Goal: Information Seeking & Learning: Learn about a topic

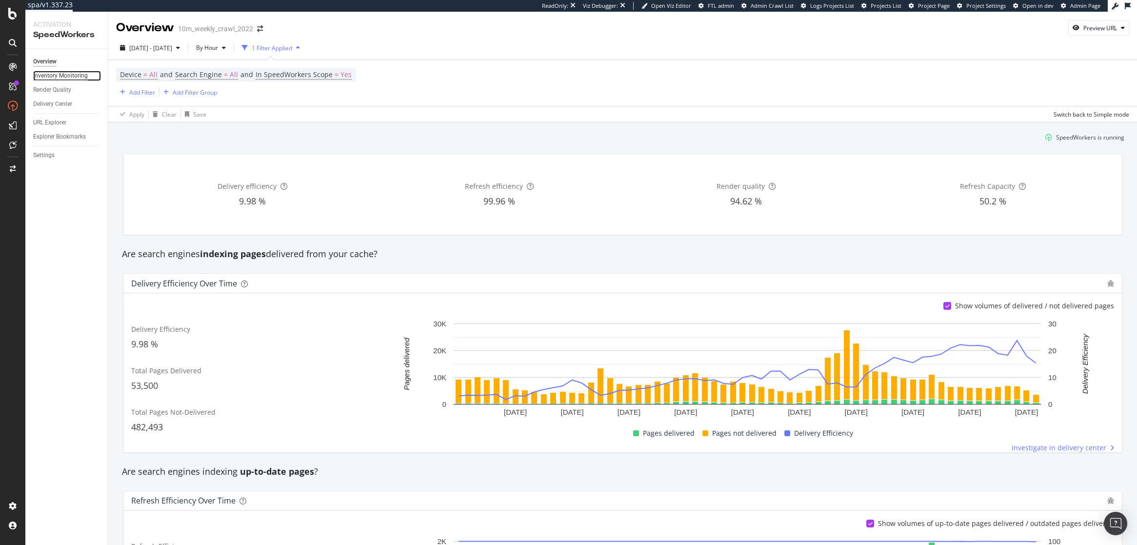
click at [69, 78] on div "Inventory Monitoring" at bounding box center [60, 76] width 55 height 10
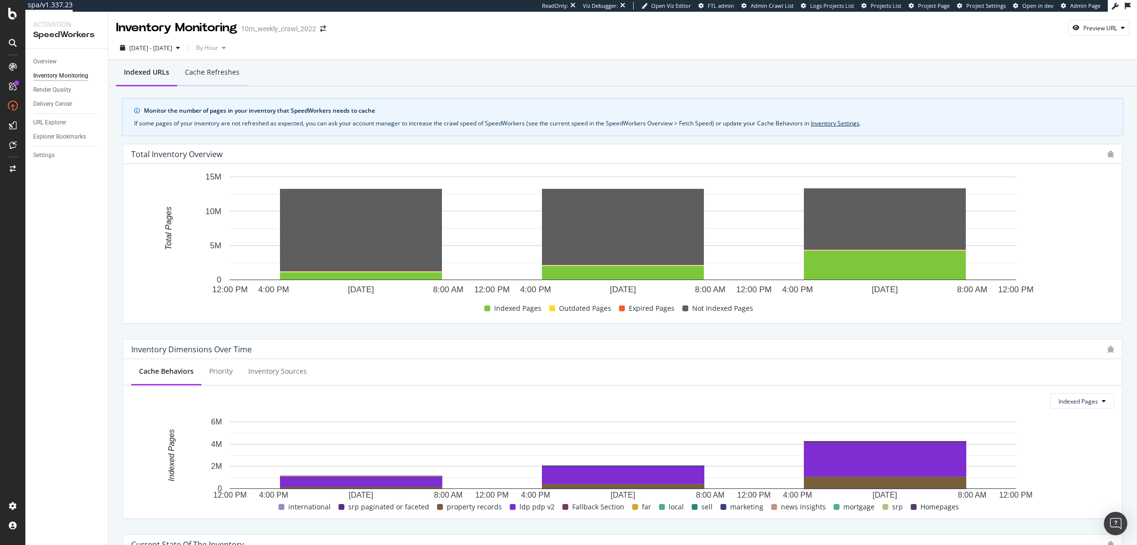
click at [200, 75] on div "Cache refreshes" at bounding box center [212, 72] width 55 height 10
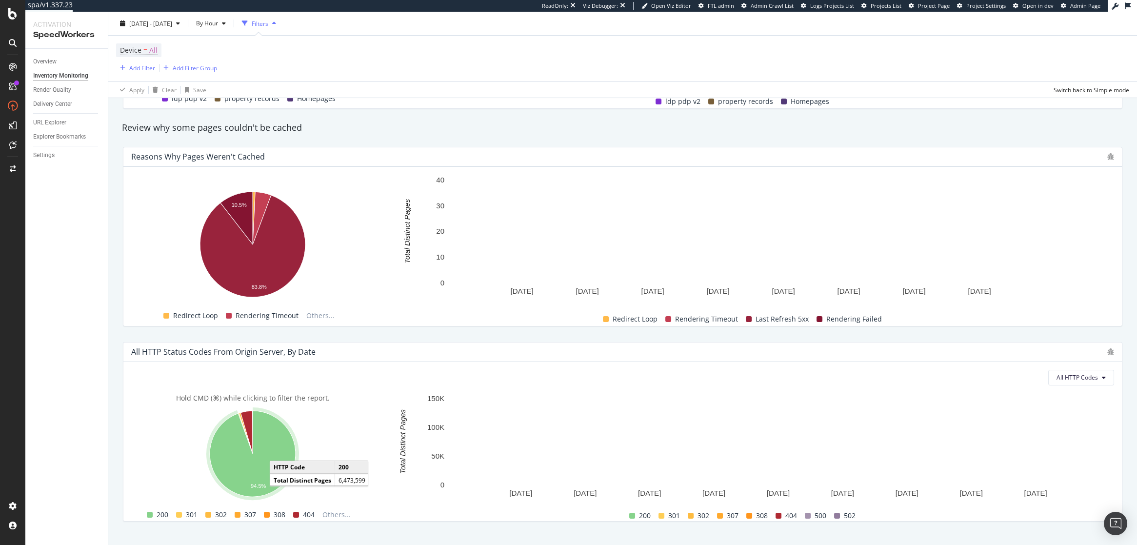
scroll to position [571, 0]
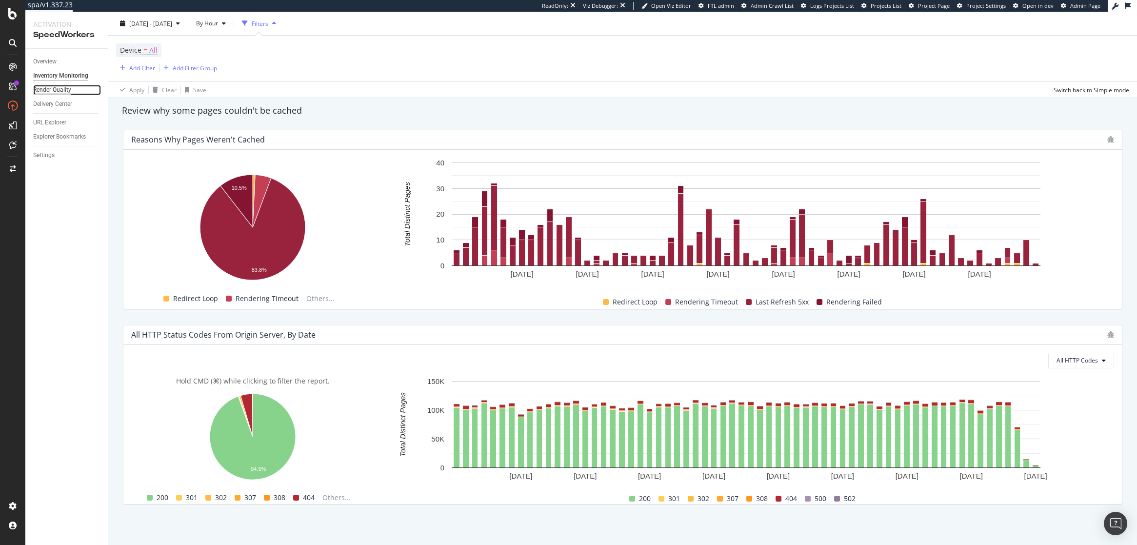
click at [54, 92] on div "Render Quality" at bounding box center [52, 90] width 38 height 10
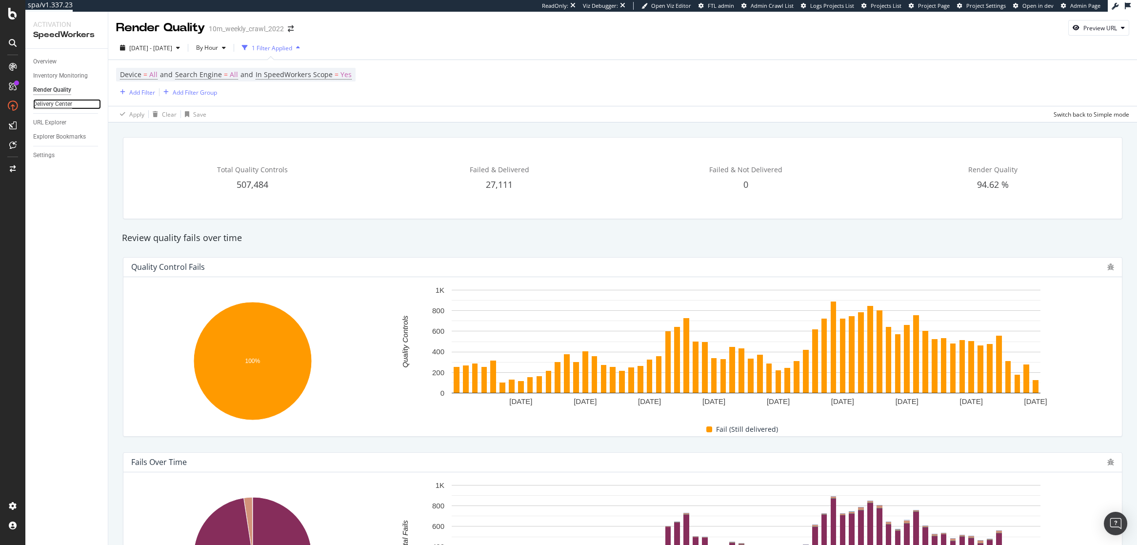
click at [56, 101] on div "Delivery Center" at bounding box center [52, 104] width 39 height 10
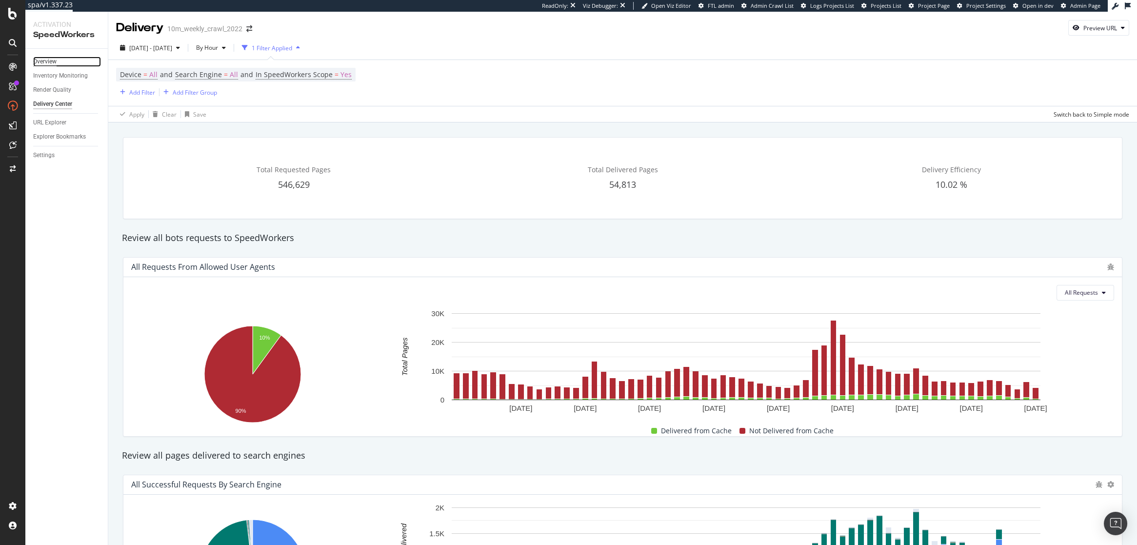
click at [50, 59] on div "Overview" at bounding box center [44, 62] width 23 height 10
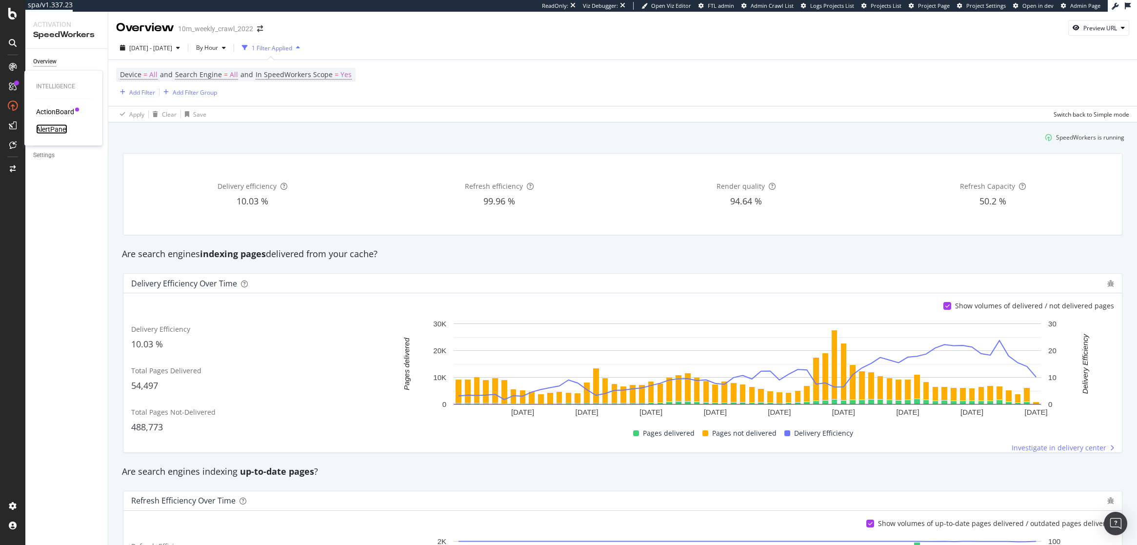
click at [59, 131] on div "AlertPanel" at bounding box center [51, 129] width 31 height 10
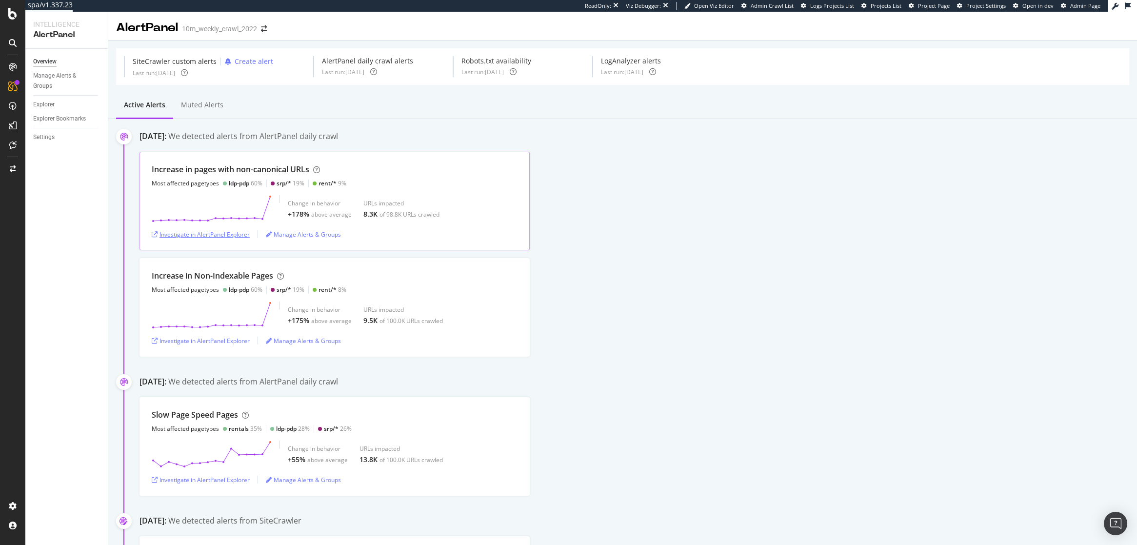
click at [199, 237] on div "Investigate in AlertPanel Explorer" at bounding box center [201, 234] width 98 height 8
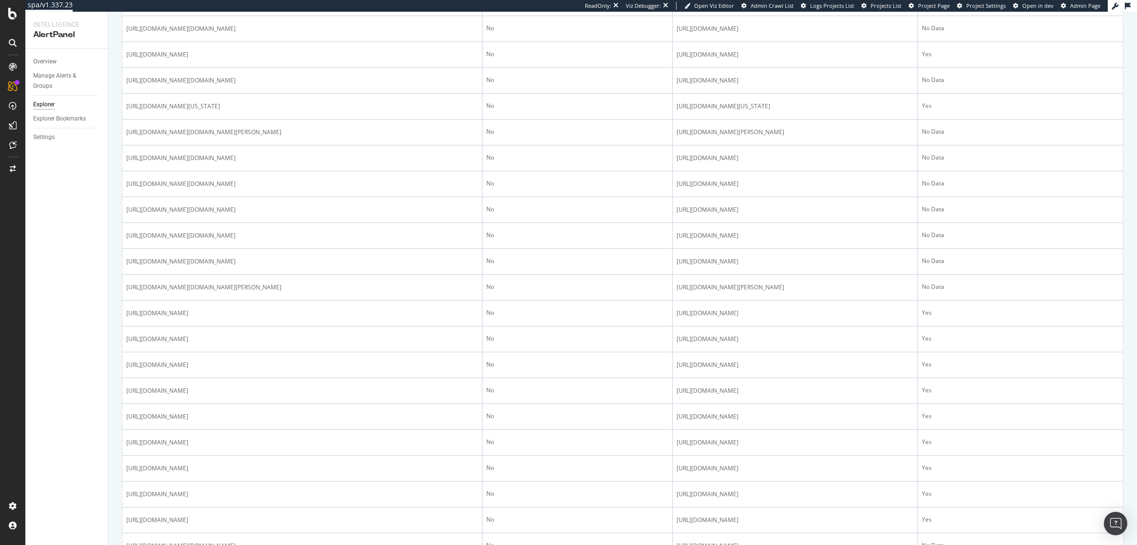
scroll to position [590, 0]
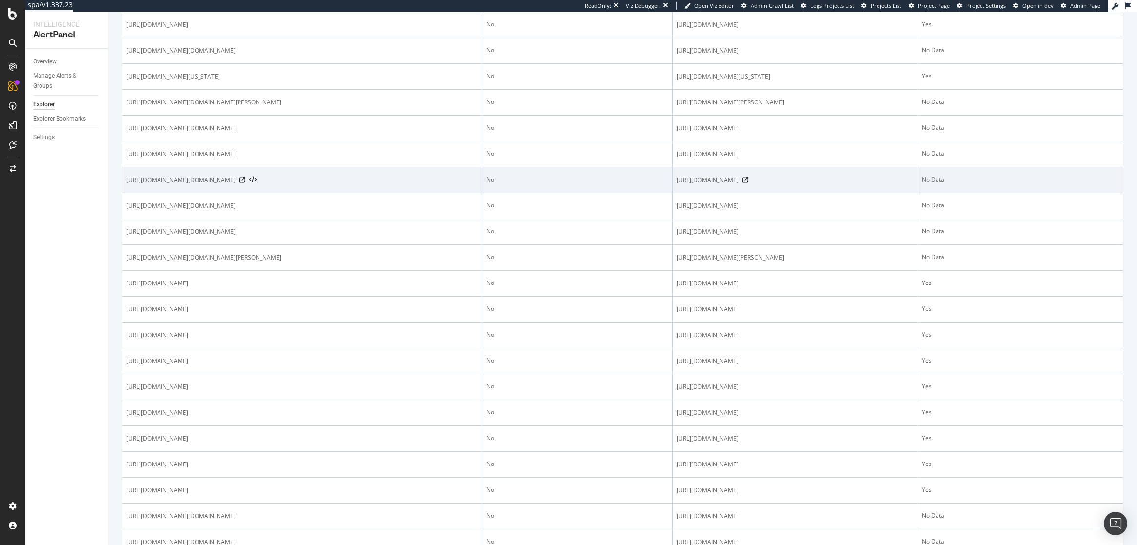
drag, startPoint x: 270, startPoint y: 256, endPoint x: 273, endPoint y: 273, distance: 17.7
click at [273, 193] on td "[URL][DOMAIN_NAME][DOMAIN_NAME]" at bounding box center [302, 180] width 360 height 26
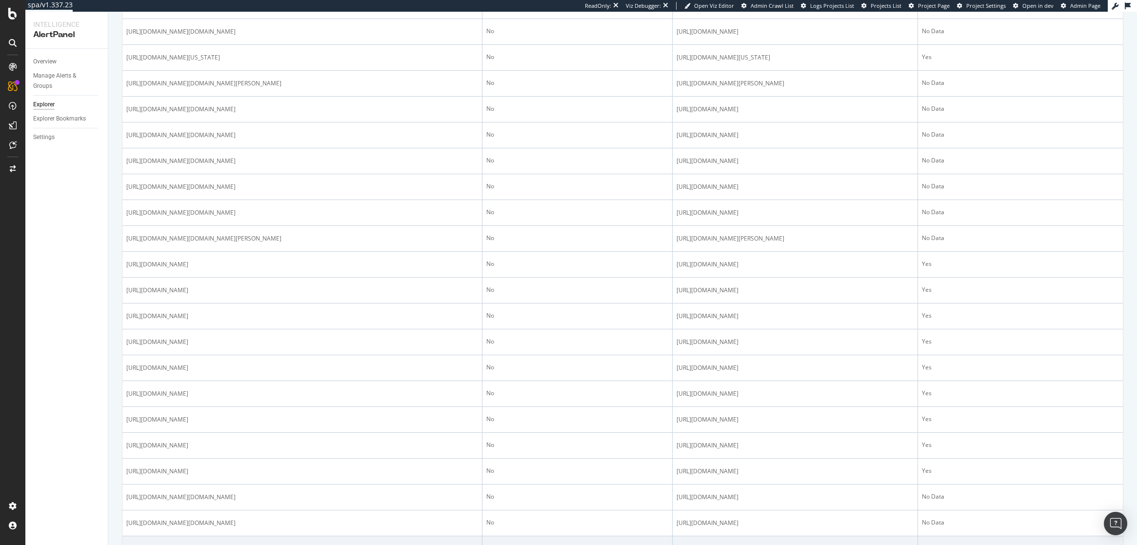
scroll to position [606, 0]
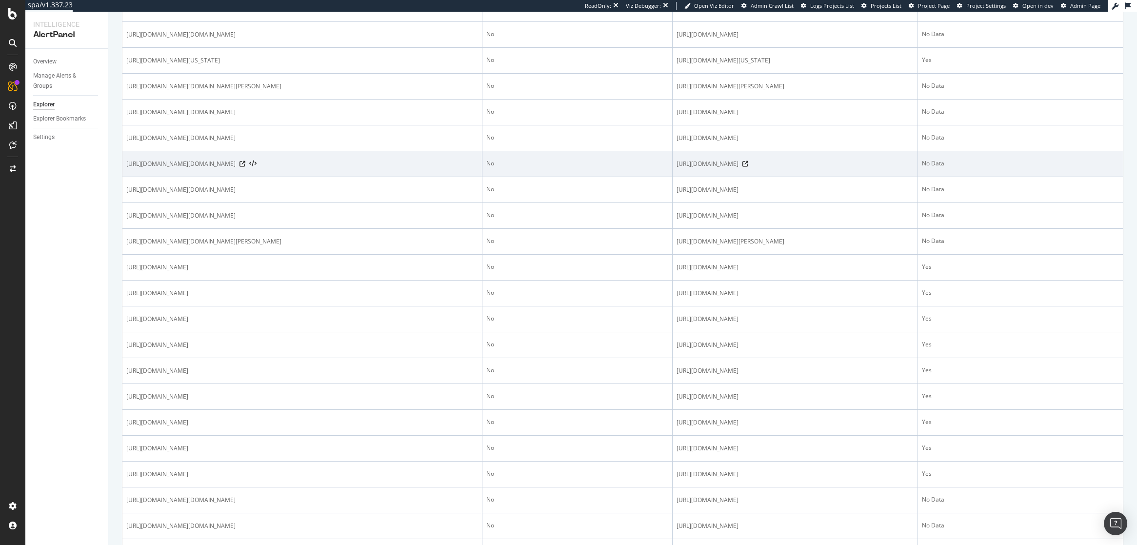
click at [236, 169] on span "[URL][DOMAIN_NAME][DOMAIN_NAME]" at bounding box center [180, 164] width 109 height 10
drag, startPoint x: 270, startPoint y: 241, endPoint x: 265, endPoint y: 256, distance: 15.1
click at [236, 169] on span "[URL][DOMAIN_NAME][DOMAIN_NAME]" at bounding box center [180, 164] width 109 height 10
drag, startPoint x: 241, startPoint y: 251, endPoint x: 126, endPoint y: 240, distance: 116.1
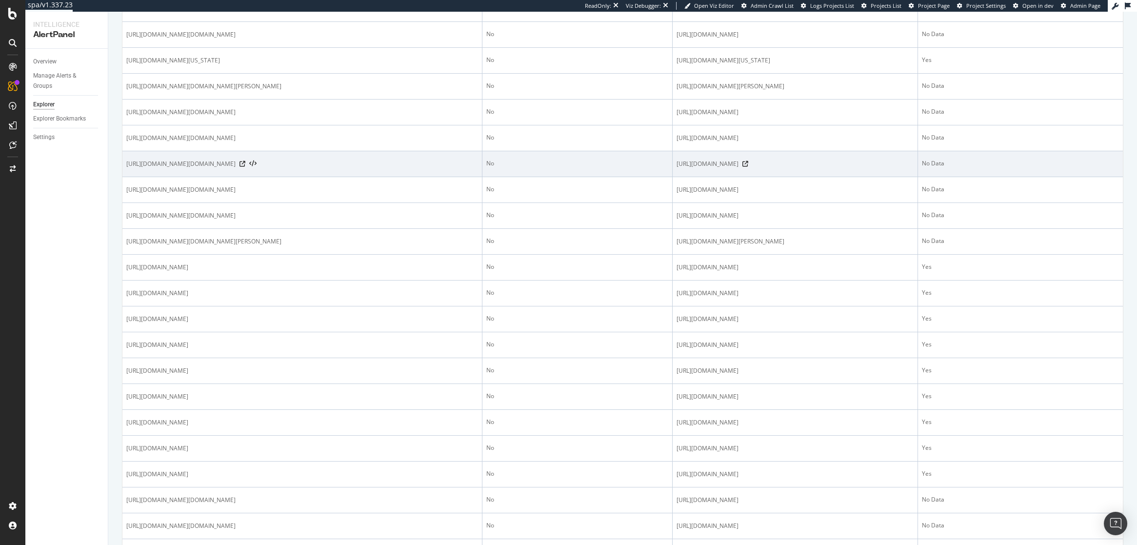
click at [126, 169] on span "[URL][DOMAIN_NAME][DOMAIN_NAME]" at bounding box center [180, 164] width 109 height 10
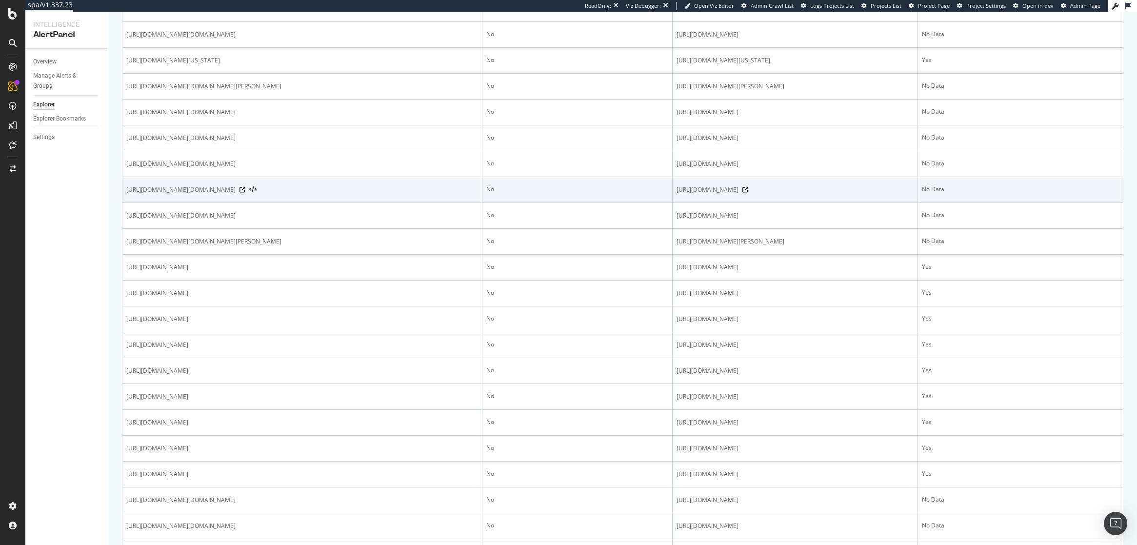
copy span "[URL][DOMAIN_NAME][DOMAIN_NAME]"
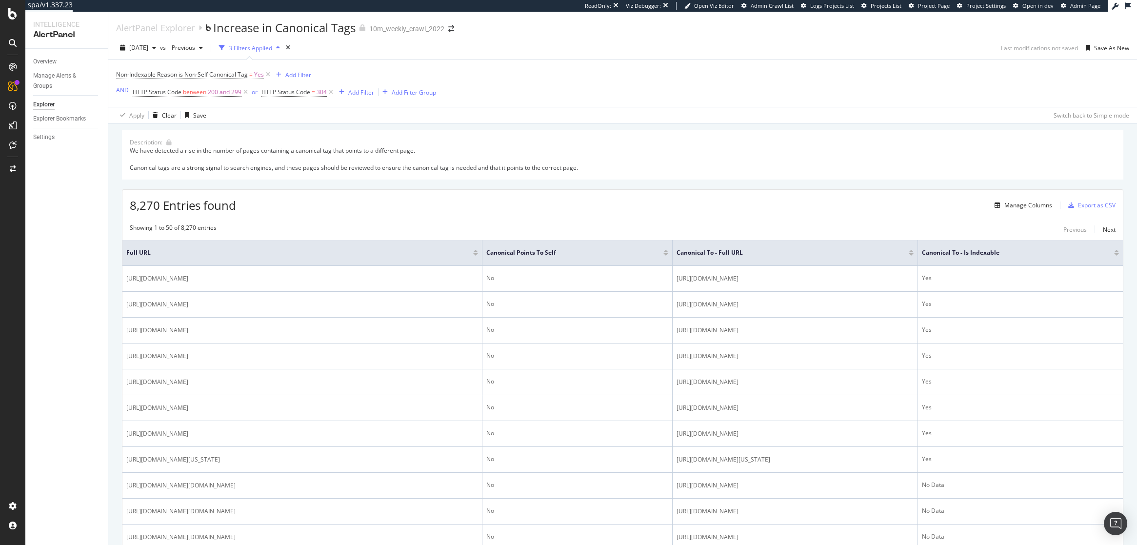
scroll to position [319, 0]
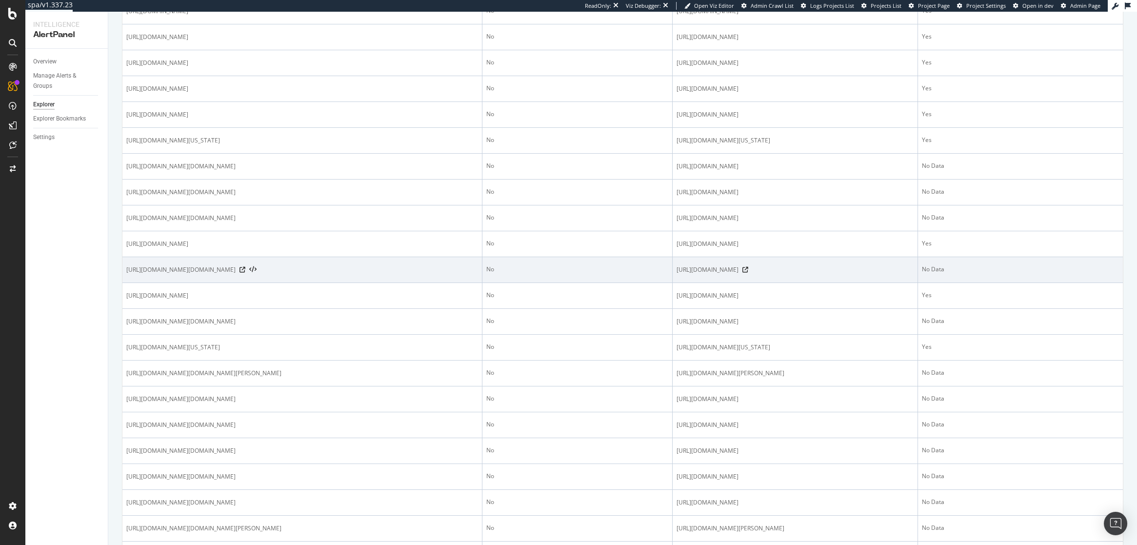
drag, startPoint x: 324, startPoint y: 299, endPoint x: 271, endPoint y: 300, distance: 53.2
click at [236, 275] on span "https://www.realtor.com/realestateandhomes-detail/https://www.realtor.com/reale…" at bounding box center [180, 270] width 109 height 10
copy span "https://www.realtor"
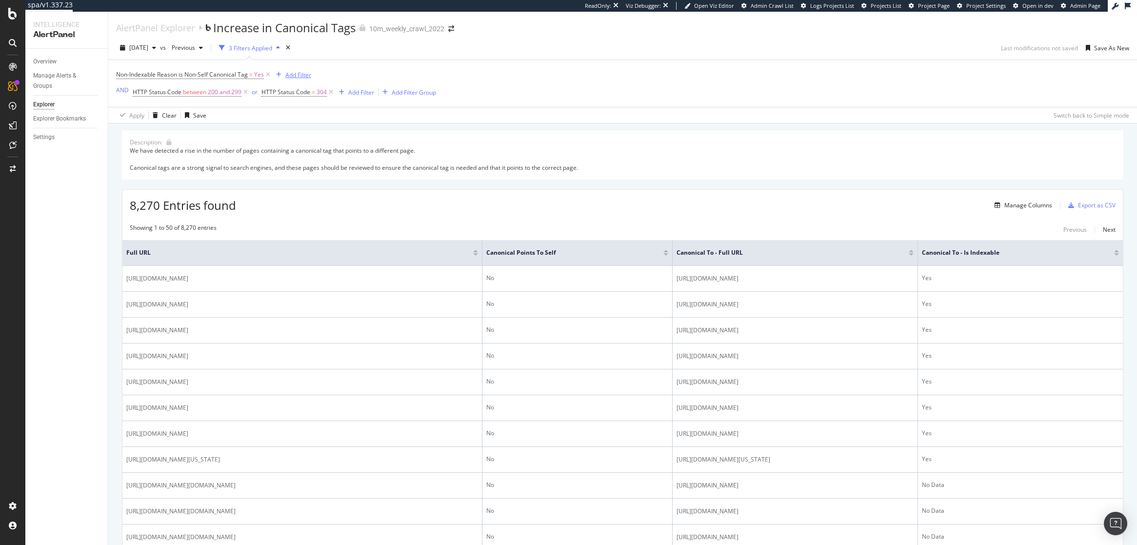
click at [306, 72] on div "Add Filter" at bounding box center [298, 75] width 26 height 8
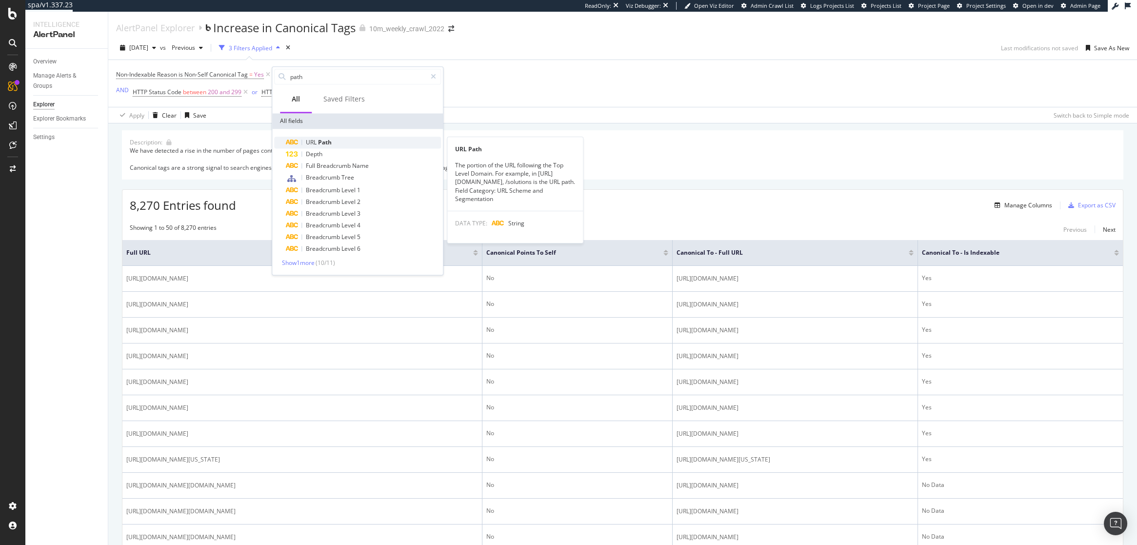
type input "path"
click at [349, 140] on div "URL Path" at bounding box center [363, 143] width 155 height 12
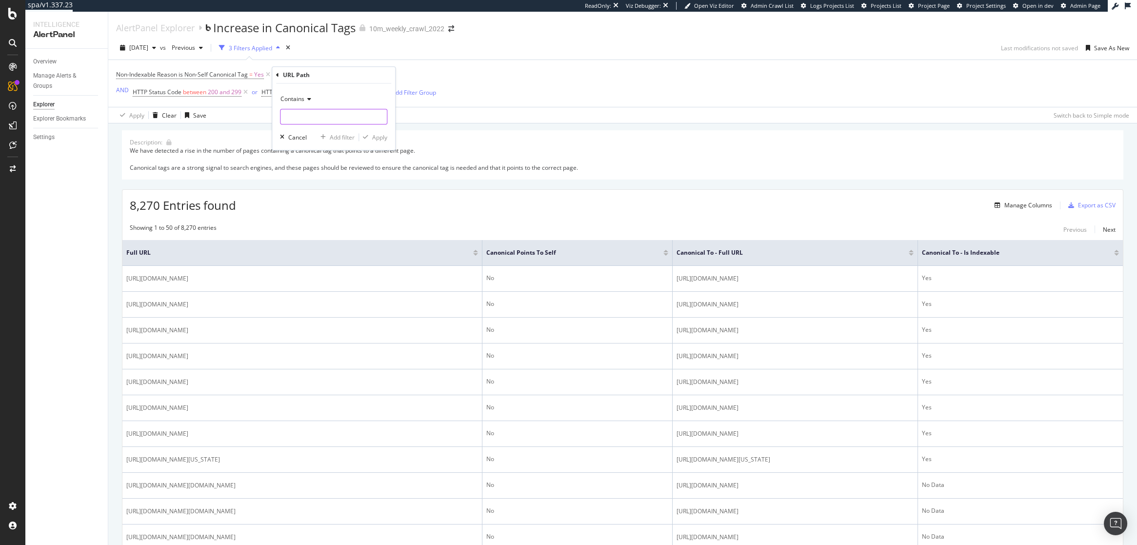
click at [303, 118] on input "text" at bounding box center [333, 117] width 106 height 16
paste input "https://www.realtor"
type input "https://www.realtor"
click at [379, 137] on div "Apply" at bounding box center [379, 137] width 15 height 8
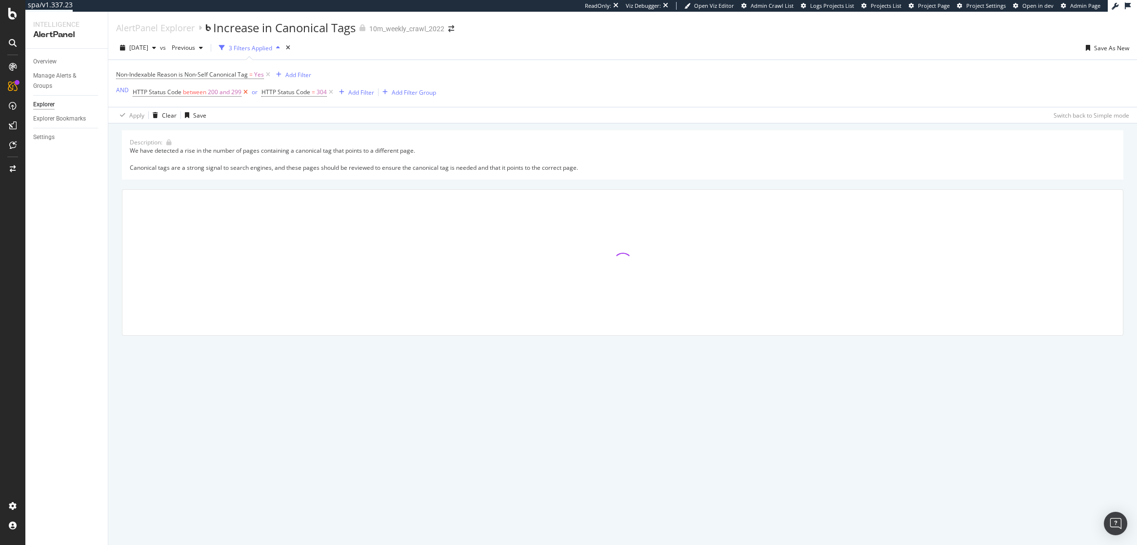
click at [247, 95] on icon at bounding box center [245, 92] width 8 height 10
click at [202, 92] on icon at bounding box center [202, 92] width 8 height 10
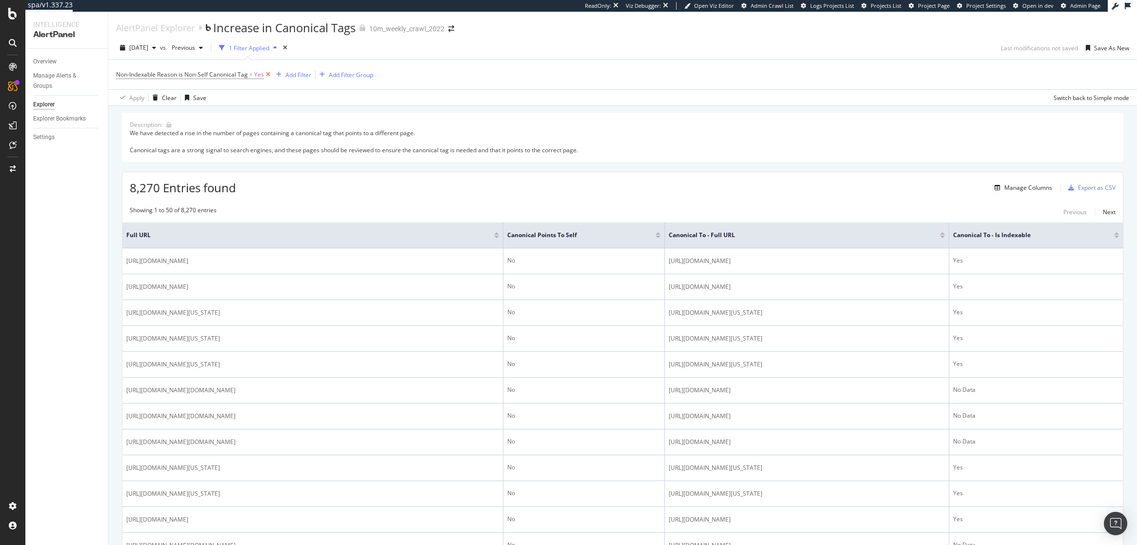
click at [268, 74] on icon at bounding box center [268, 75] width 8 height 10
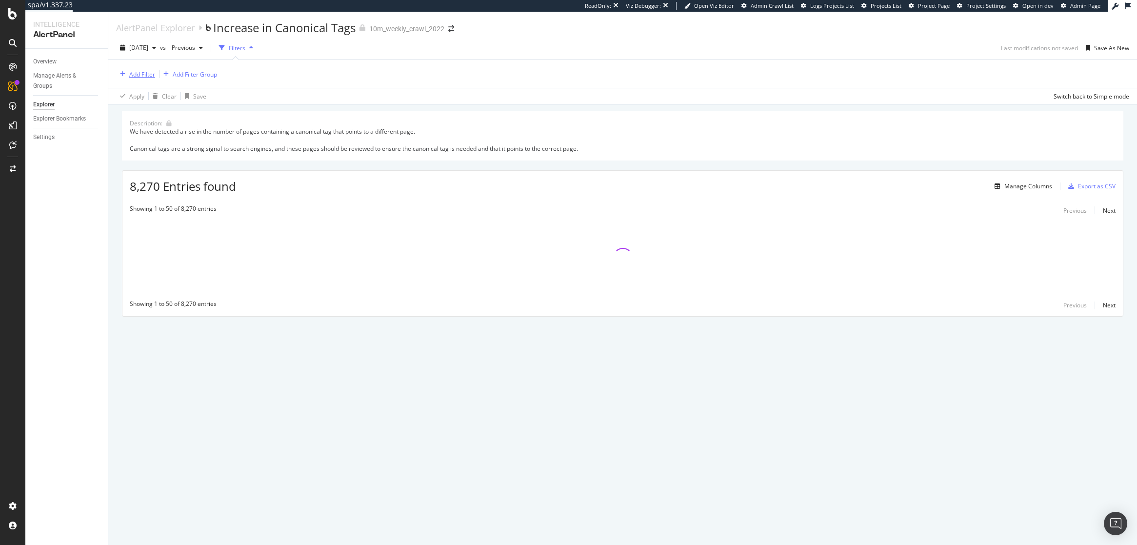
click at [137, 72] on div "Add Filter" at bounding box center [142, 74] width 26 height 8
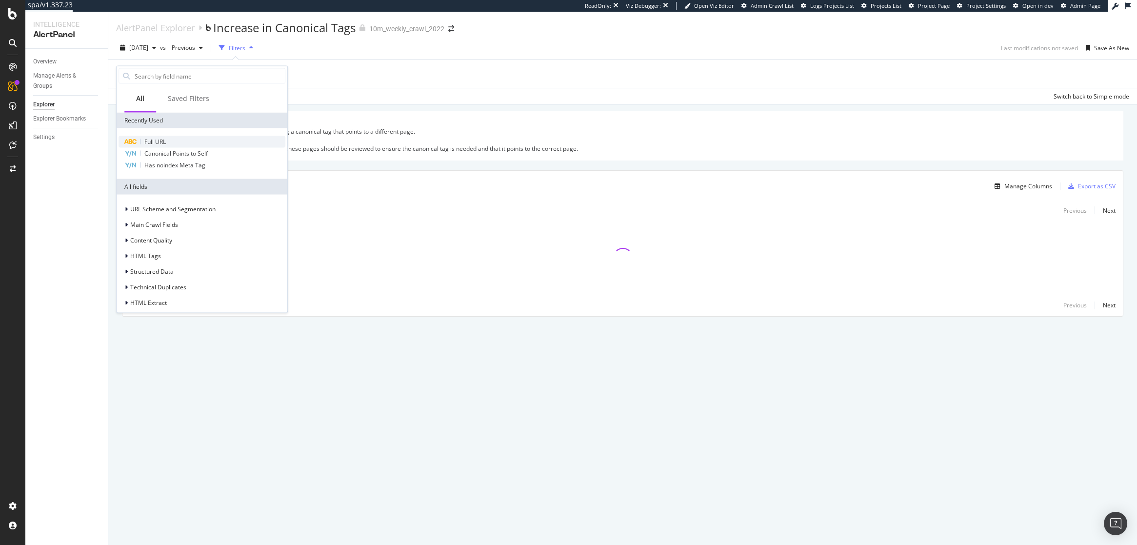
click at [168, 142] on div "Full URL" at bounding box center [202, 142] width 167 height 12
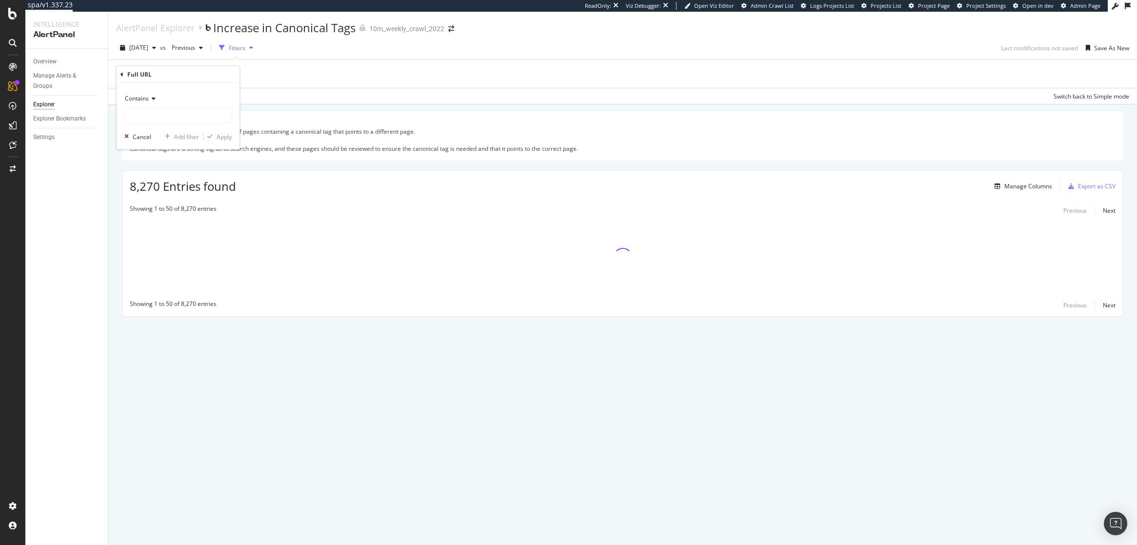
click at [148, 99] on span "Contains" at bounding box center [137, 98] width 24 height 8
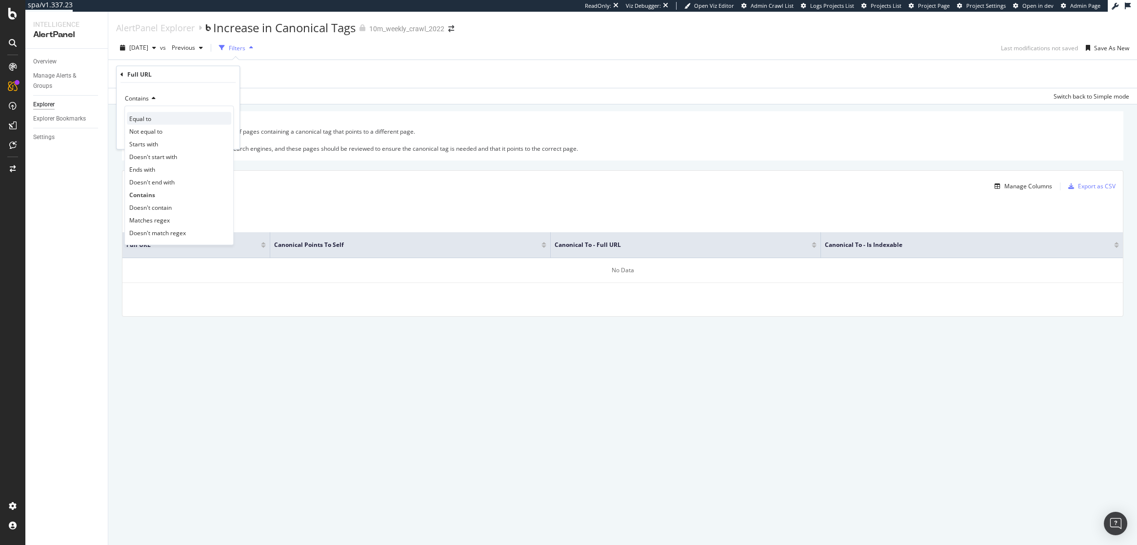
click at [150, 119] on span "Equal to" at bounding box center [140, 118] width 22 height 8
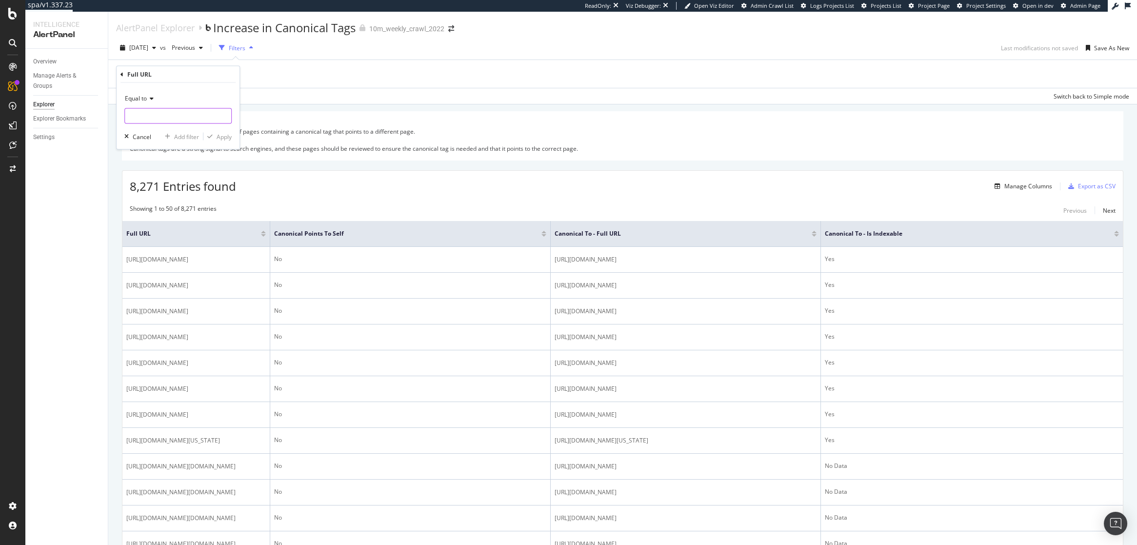
click at [150, 114] on input "text" at bounding box center [178, 116] width 106 height 16
paste input "https://www.realtor.com/realestateandhomes-detail/https://www.realtor.com/reale…"
type input "https://www.realtor.com/realestateandhomes-detail/https://www.realtor.com/reale…"
click at [220, 139] on div "Apply" at bounding box center [224, 136] width 15 height 8
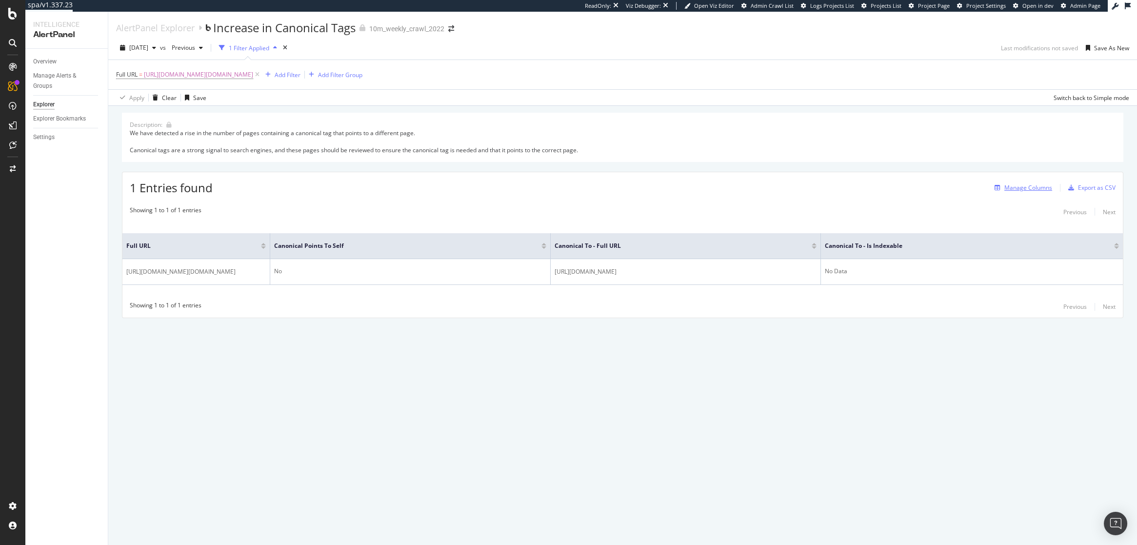
click at [1023, 187] on div "Manage Columns" at bounding box center [1028, 187] width 48 height 8
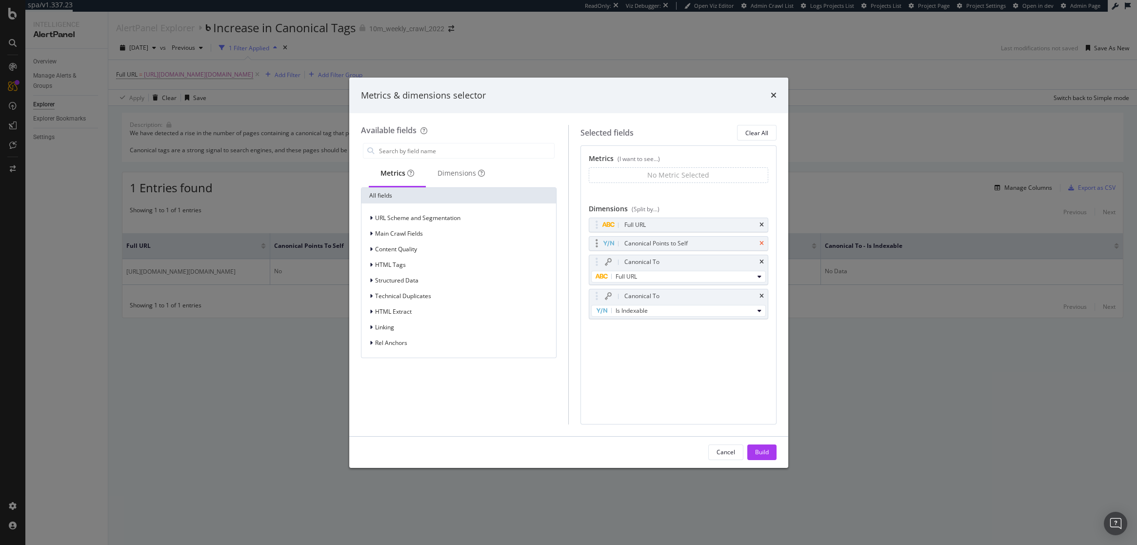
click at [762, 241] on icon "times" at bounding box center [761, 243] width 4 height 6
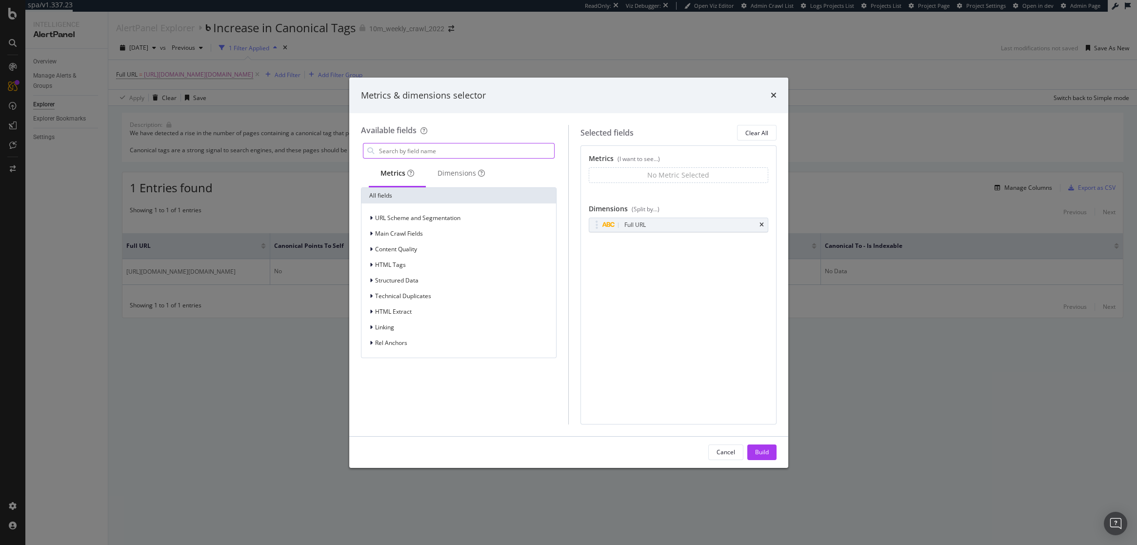
click at [423, 144] on input "modal" at bounding box center [466, 150] width 177 height 15
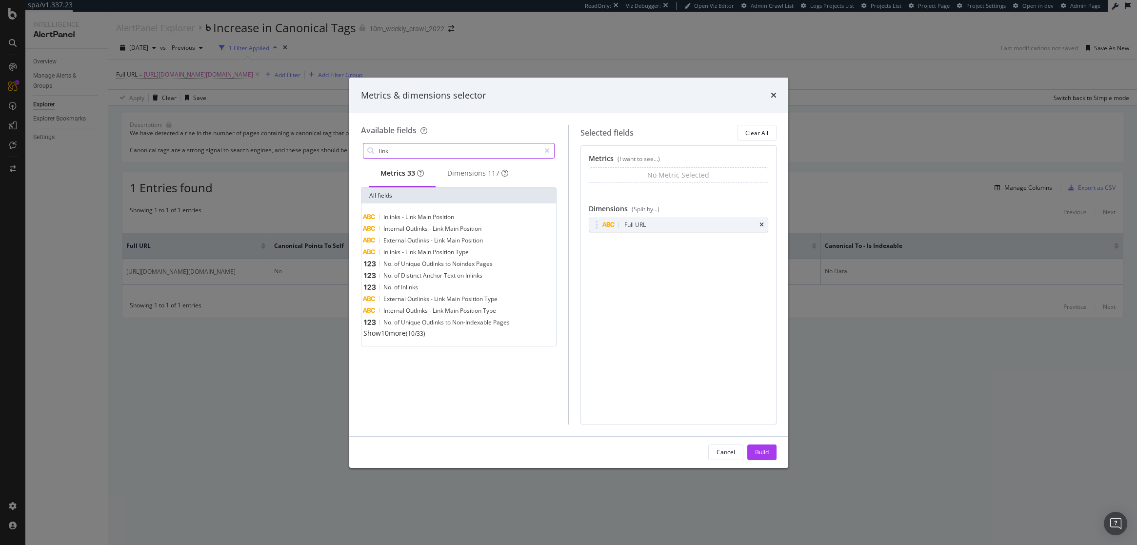
click at [416, 153] on input "link" at bounding box center [459, 150] width 162 height 15
click at [387, 338] on span "Show 1 more" at bounding box center [382, 332] width 39 height 9
click at [426, 145] on input "sample" at bounding box center [459, 150] width 162 height 15
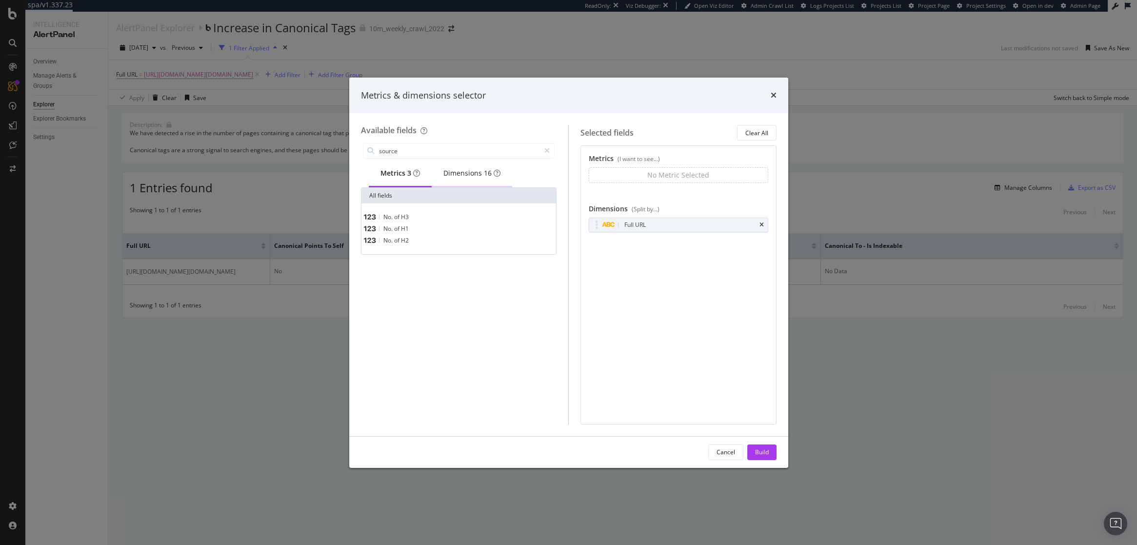
click at [474, 178] on div "Dimensions 16" at bounding box center [471, 173] width 57 height 10
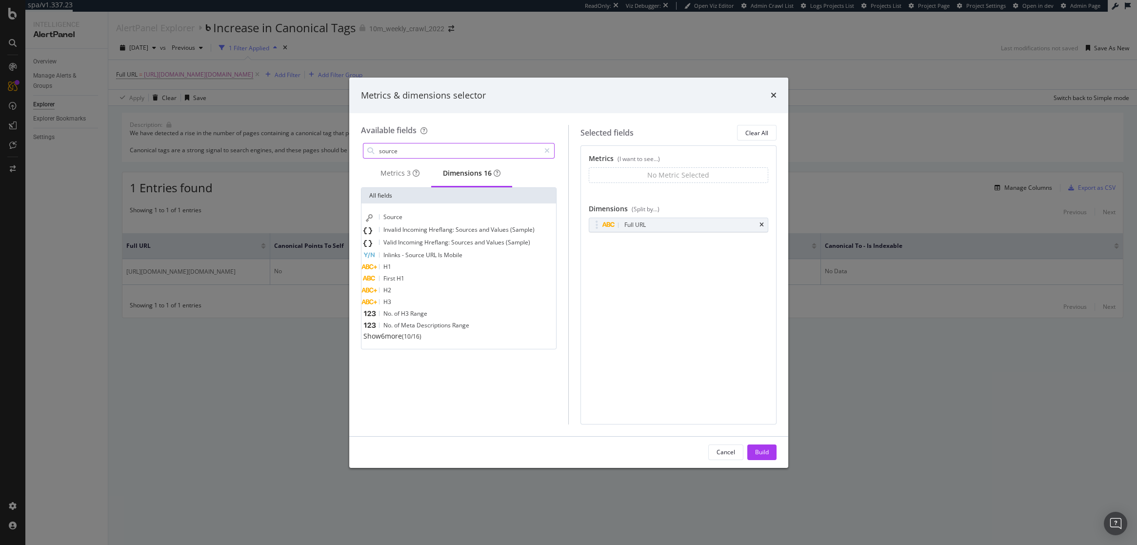
click at [490, 156] on input "source" at bounding box center [459, 150] width 162 height 15
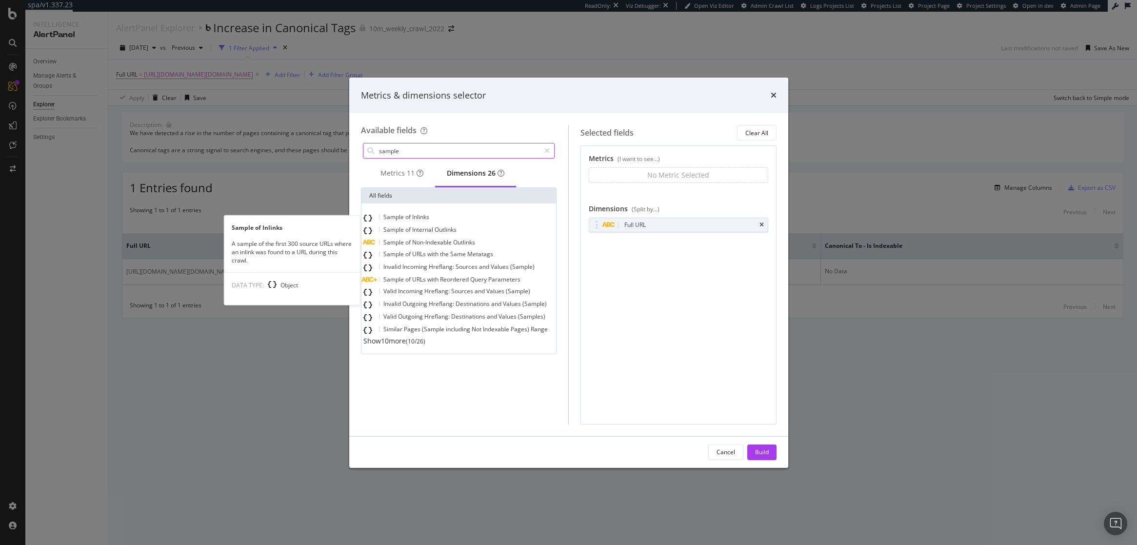
type input "sample"
click at [474, 224] on div "Sample of Inlinks" at bounding box center [458, 217] width 191 height 13
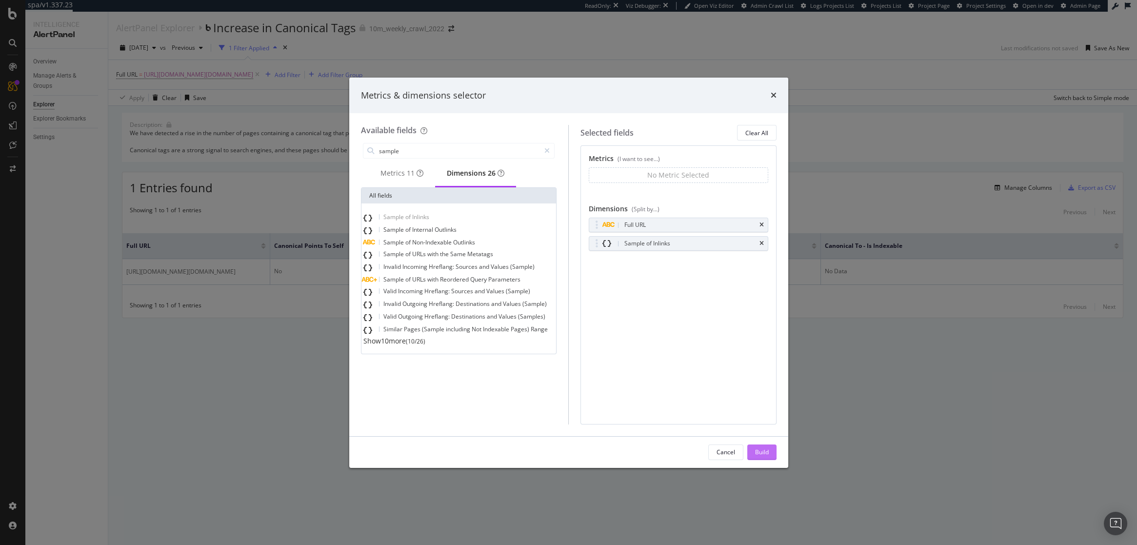
click at [759, 447] on div "Build" at bounding box center [762, 452] width 14 height 15
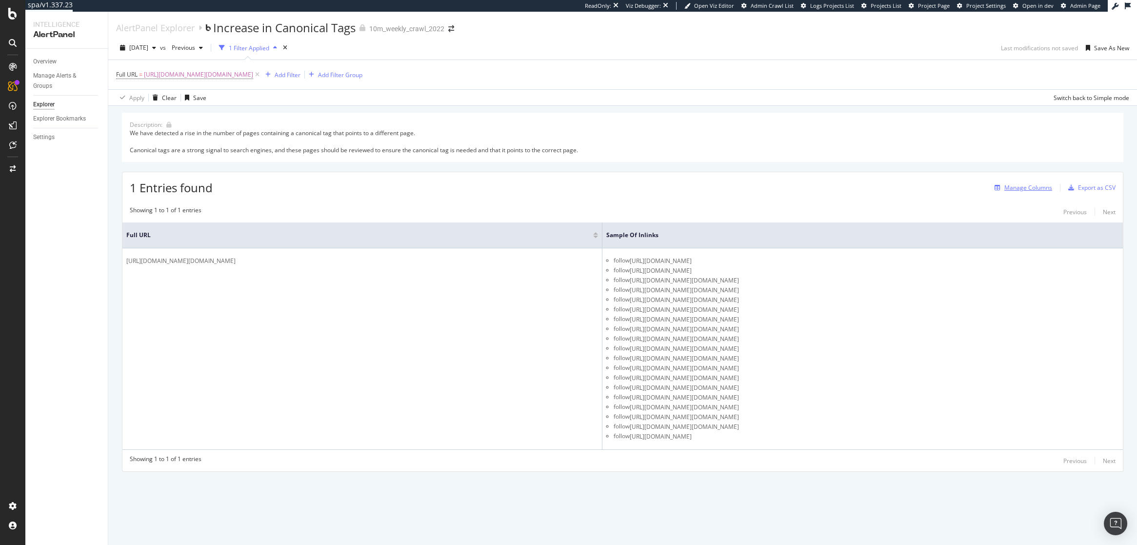
click at [1016, 187] on div "Manage Columns" at bounding box center [1028, 187] width 48 height 8
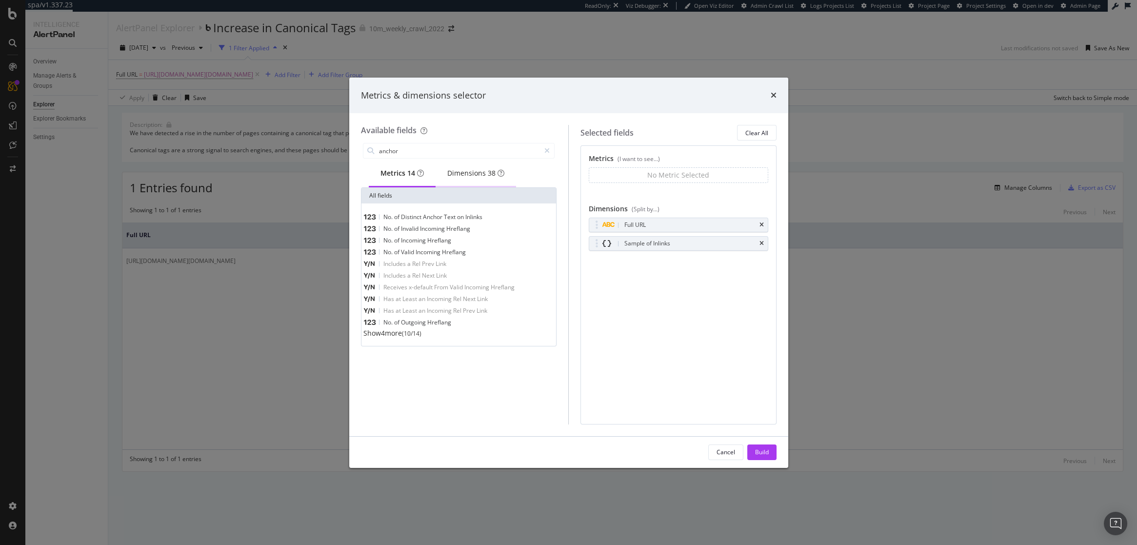
type input "anchor"
click at [470, 173] on div "Dimensions 38" at bounding box center [475, 173] width 57 height 10
click at [407, 242] on span "Anchors" at bounding box center [395, 240] width 24 height 8
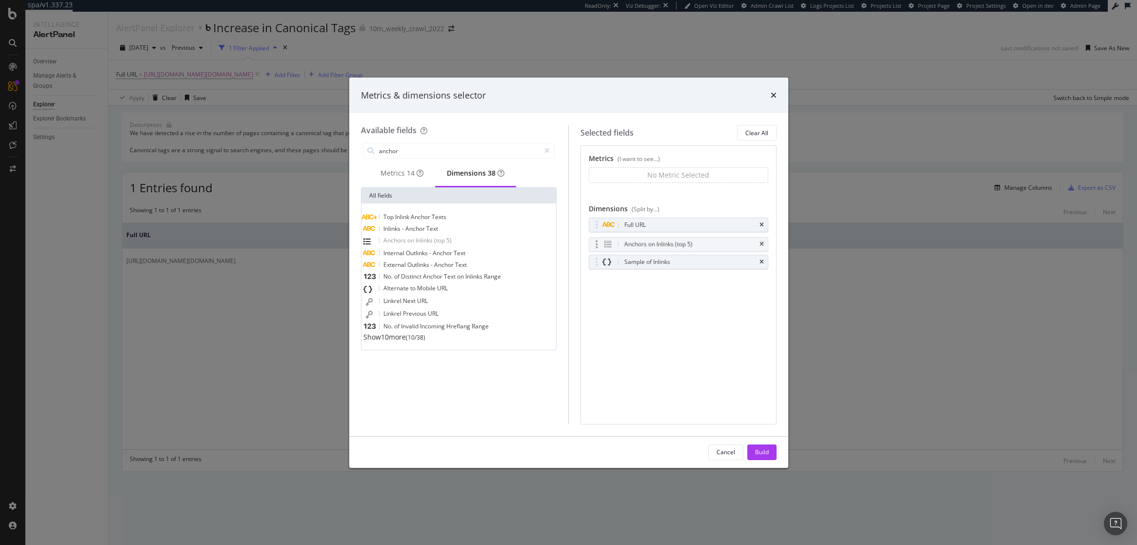
drag, startPoint x: 597, startPoint y: 256, endPoint x: 598, endPoint y: 237, distance: 18.6
click at [598, 237] on body "spa/v1.337.23 ReadOnly: Viz Debugger: Open Viz Editor Admin Crawl List Logs Pro…" at bounding box center [568, 272] width 1137 height 545
click at [768, 452] on button "Build" at bounding box center [761, 452] width 29 height 16
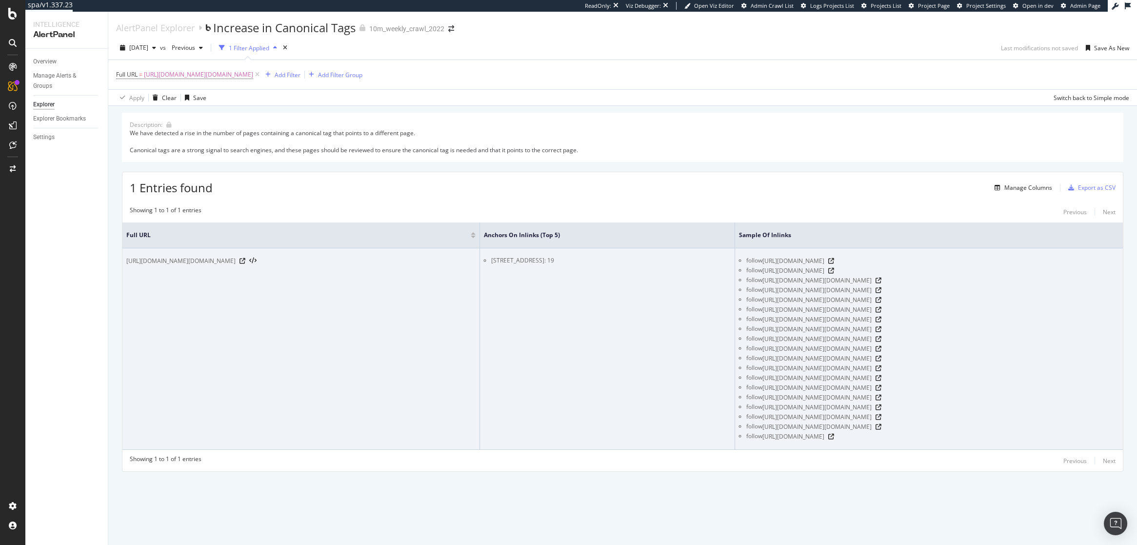
drag, startPoint x: 1056, startPoint y: 260, endPoint x: 1004, endPoint y: 258, distance: 51.8
click at [824, 258] on span "https://www.realtor.com/realestateandhomes-detail/207-5th-Ave-943_San-Diego_CA_…" at bounding box center [793, 261] width 62 height 10
drag, startPoint x: 1058, startPoint y: 260, endPoint x: 767, endPoint y: 263, distance: 291.2
click at [767, 263] on span "https://www.realtor.com/realestateandhomes-detail/207-5th-Ave-943_San-Diego_CA_…" at bounding box center [793, 261] width 62 height 10
copy span "https://www.realtor.com/realestateandhomes-detail/207-5th-Ave-943_San-Diego_CA_…"
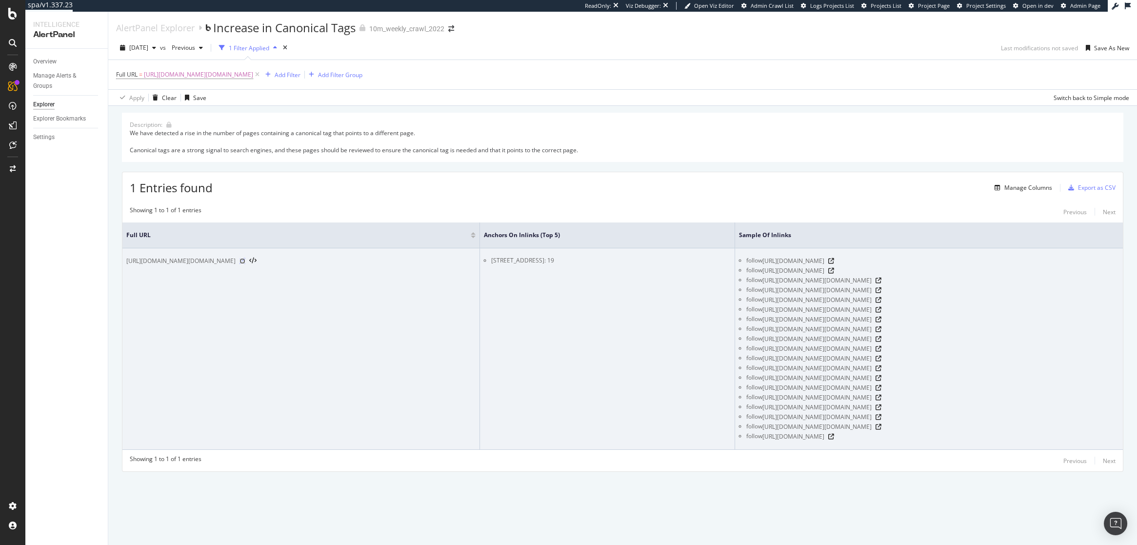
click at [245, 264] on icon at bounding box center [242, 261] width 6 height 6
click at [871, 276] on span "https://www.realtor.com/realestateandhomes-detail/https://www.realtor.com/reale…" at bounding box center [816, 281] width 109 height 10
drag, startPoint x: 866, startPoint y: 174, endPoint x: 765, endPoint y: 165, distance: 100.9
click at [765, 276] on div "follow https://www.realtor.com/realestateandhomes-detail/https://www.realtor.co…" at bounding box center [932, 281] width 373 height 10
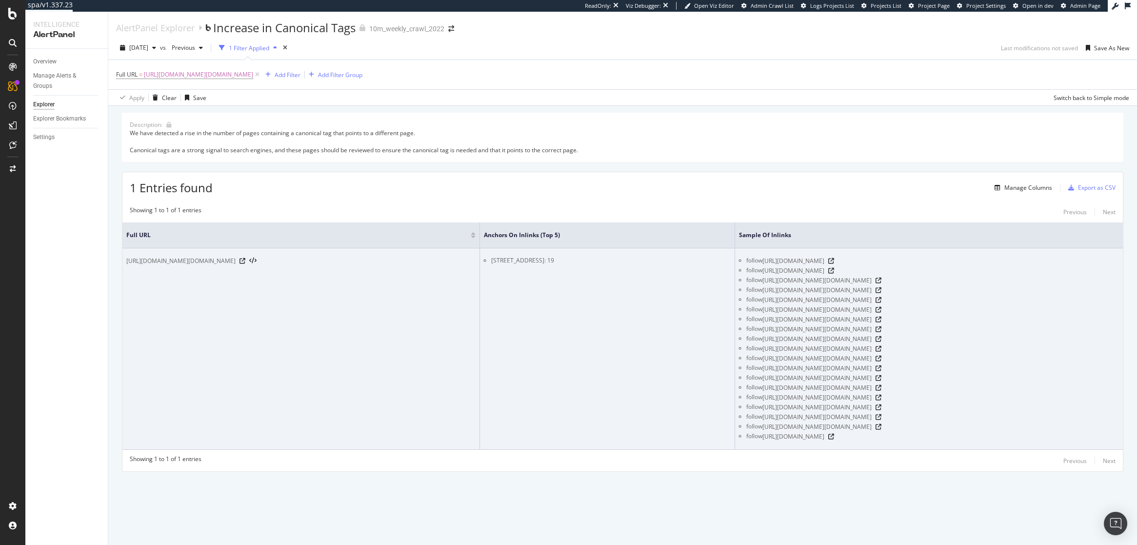
copy div "https://www.realtor.com/realestateandhomes-detail/https://www.realtor.com/reale…"
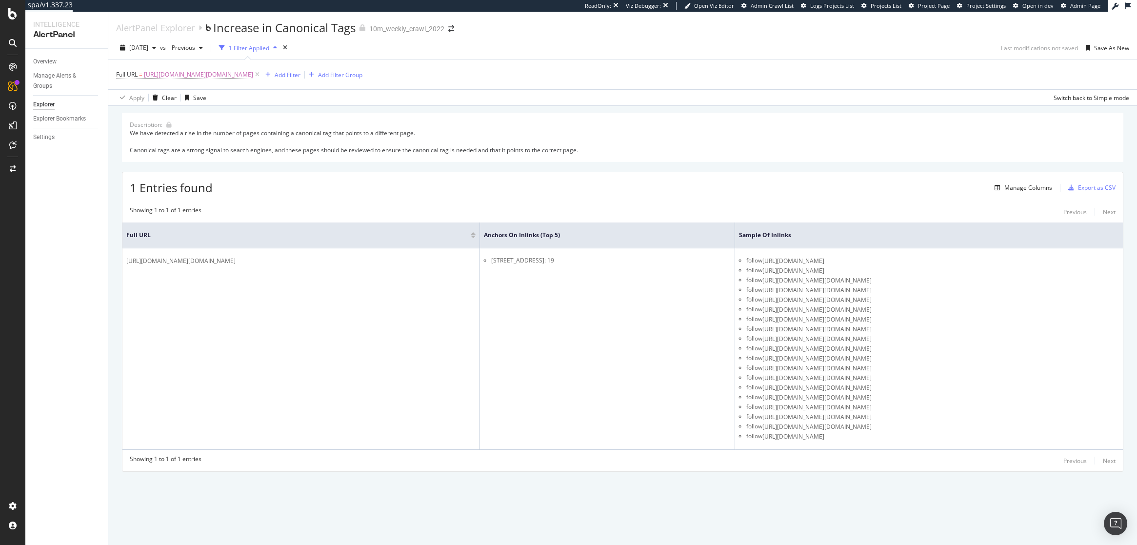
scroll to position [0, 0]
click at [1016, 187] on div "Manage Columns" at bounding box center [1028, 187] width 48 height 8
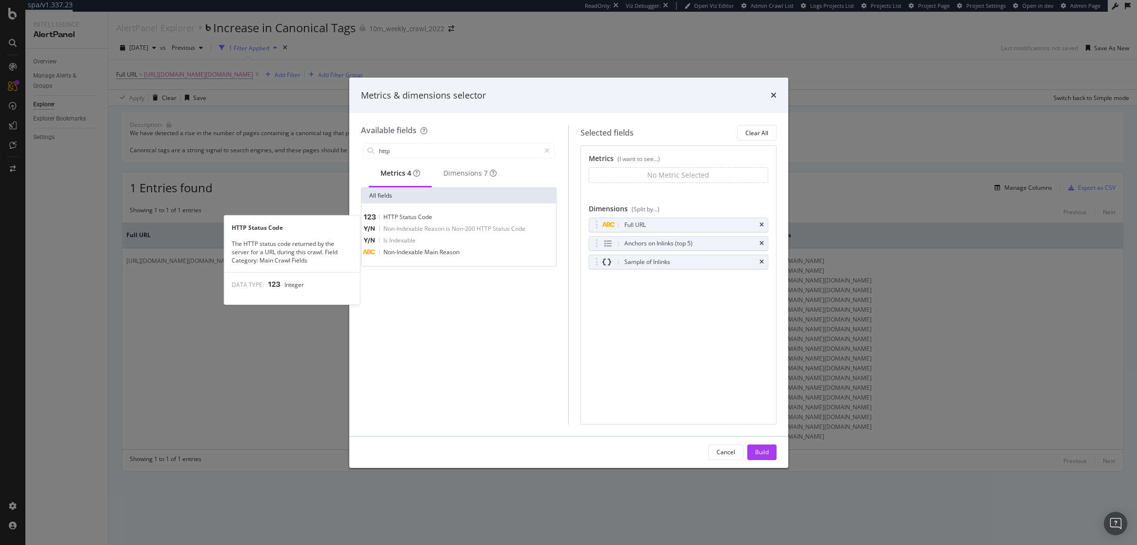
type input "http"
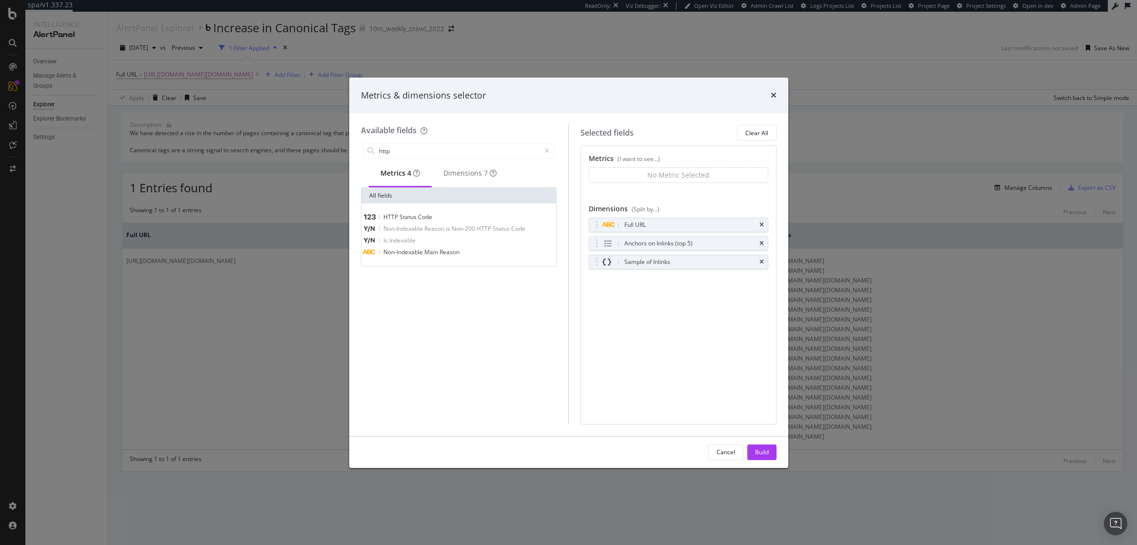
click at [411, 221] on span "Status" at bounding box center [408, 217] width 19 height 8
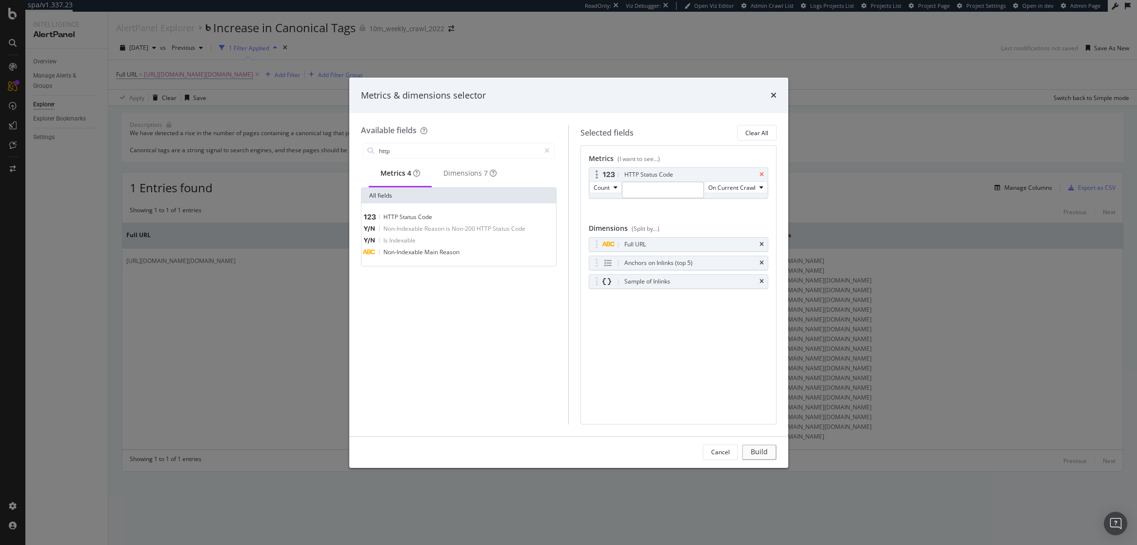
click at [760, 172] on icon "times" at bounding box center [761, 175] width 4 height 6
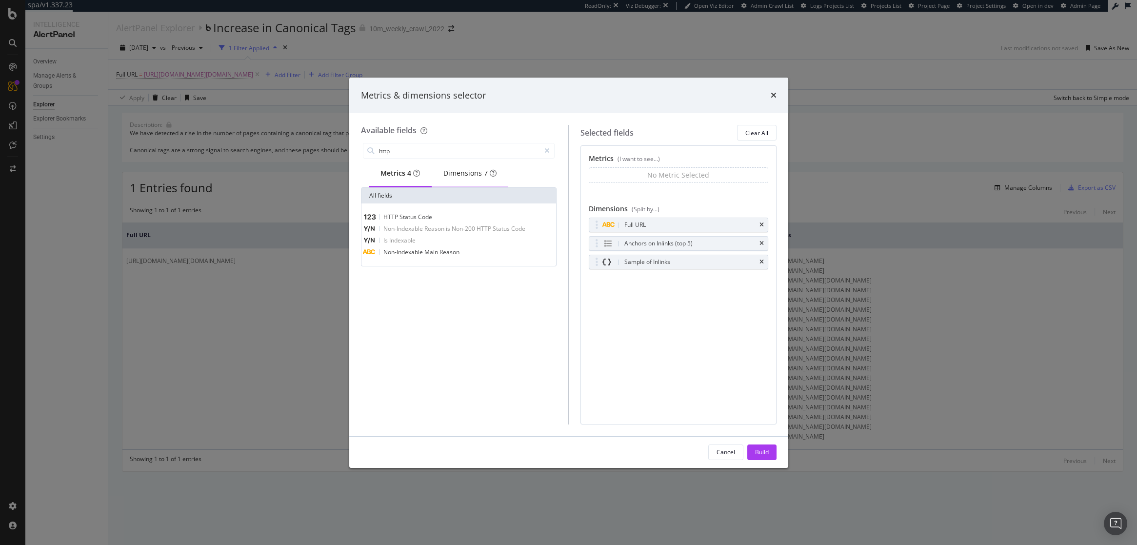
click at [467, 178] on div "Dimensions 7" at bounding box center [469, 173] width 53 height 10
click at [418, 219] on span "Status" at bounding box center [408, 217] width 19 height 8
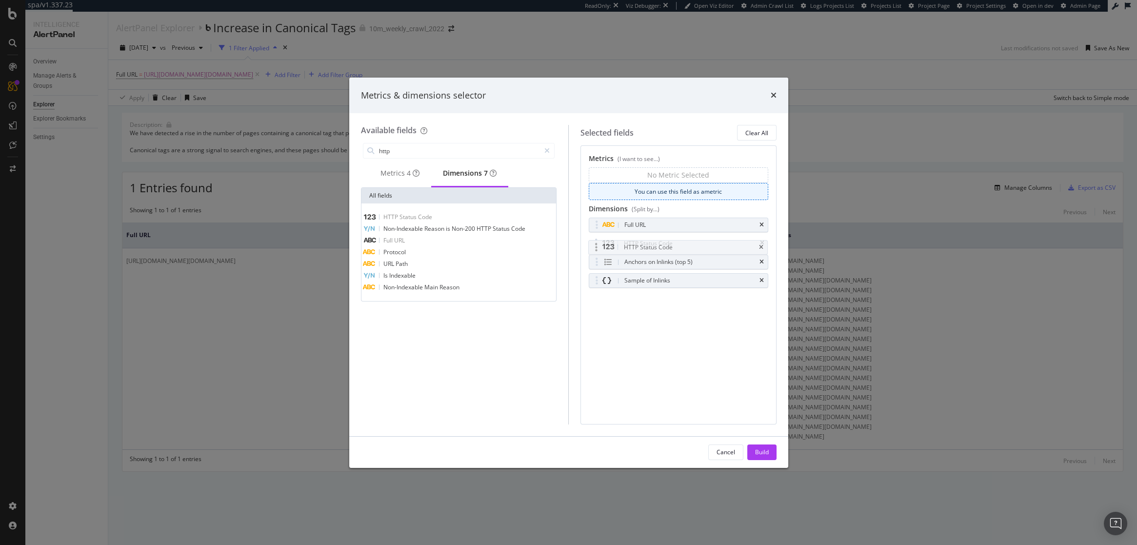
drag, startPoint x: 595, startPoint y: 276, endPoint x: 594, endPoint y: 241, distance: 34.6
click at [594, 241] on body "spa/v1.337.23 ReadOnly: Viz Debugger: Open Viz Editor Admin Crawl List Logs Pro…" at bounding box center [568, 272] width 1137 height 545
click at [766, 452] on div "Build" at bounding box center [762, 452] width 14 height 8
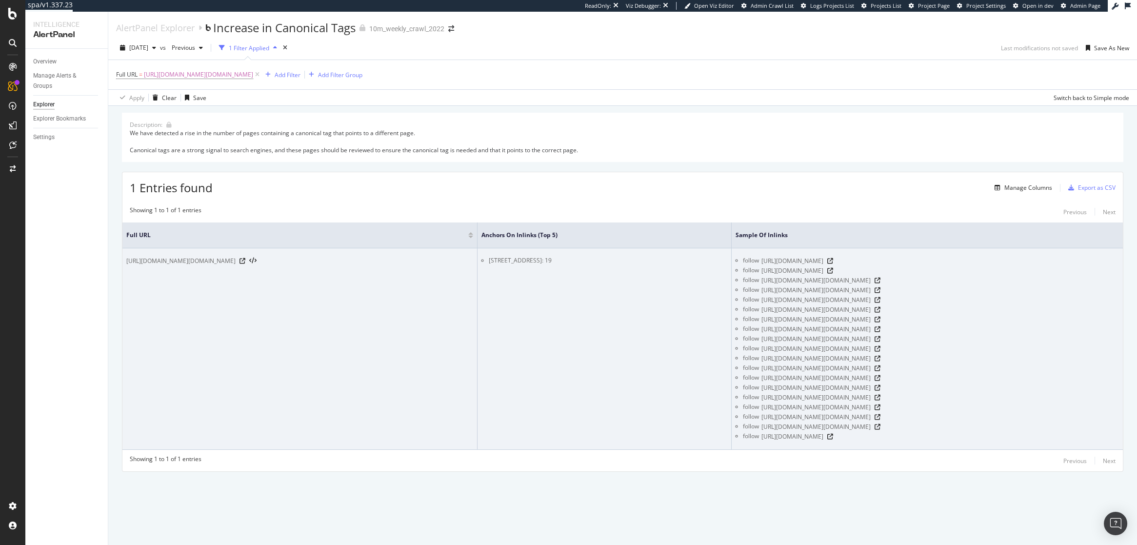
drag, startPoint x: 579, startPoint y: 260, endPoint x: 567, endPoint y: 260, distance: 11.7
click at [567, 260] on li "207 5th Ave Unit 1056, San Diego, CA 92101: 19" at bounding box center [608, 260] width 238 height 9
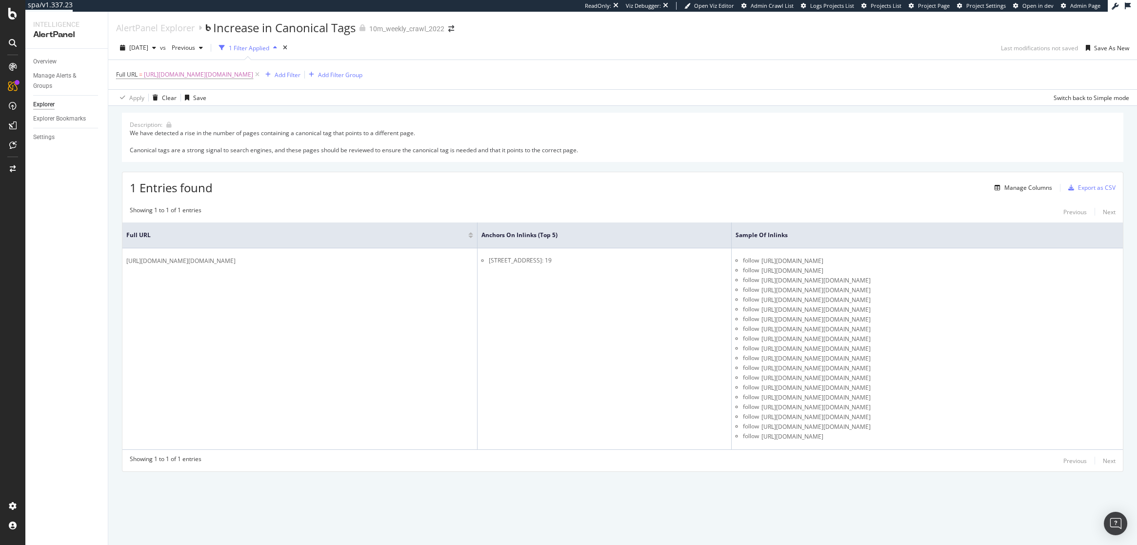
copy li "1056"
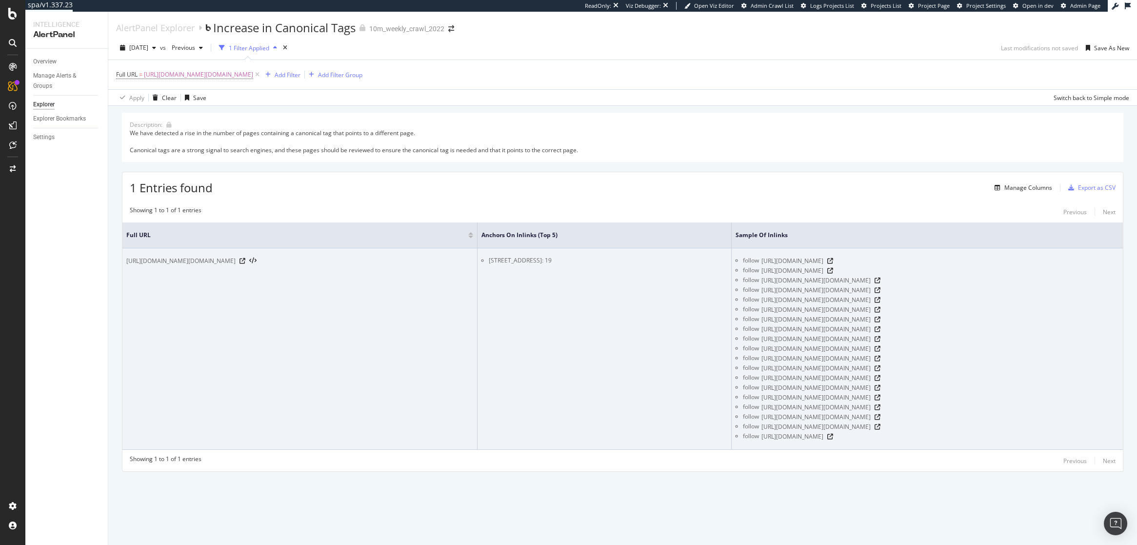
click at [526, 259] on li "207 5th Ave Unit 1056, San Diego, CA 92101: 19" at bounding box center [608, 260] width 238 height 9
click at [522, 259] on li "207 5th Ave Unit 1056, San Diego, CA 92101: 19" at bounding box center [608, 260] width 238 height 9
drag, startPoint x: 520, startPoint y: 259, endPoint x: 540, endPoint y: 259, distance: 20.5
click at [540, 259] on li "207 5th Ave Unit 1056, San Diego, CA 92101: 19" at bounding box center [608, 260] width 238 height 9
copy li "207 5th"
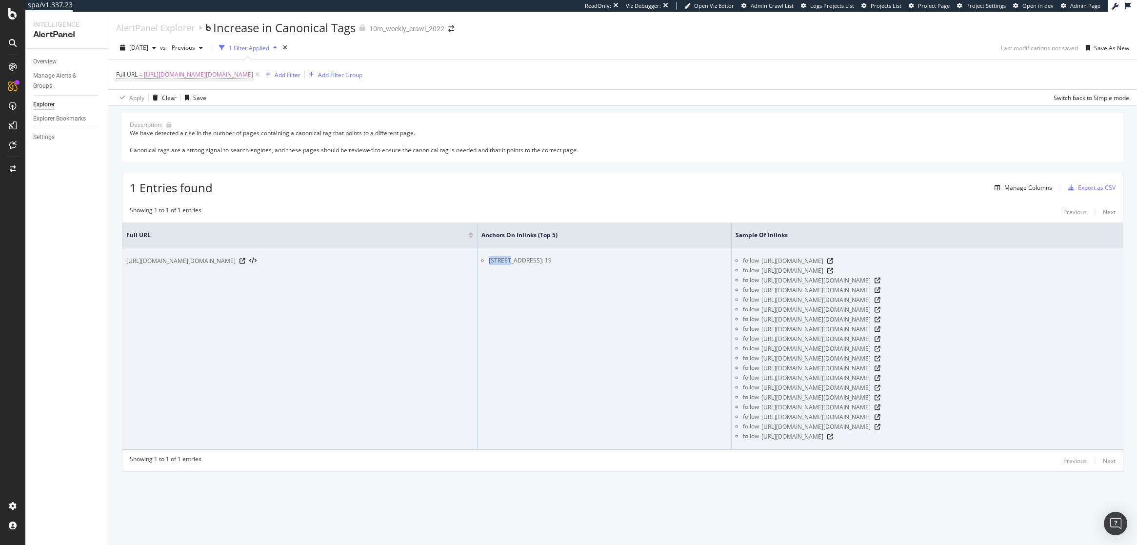
scroll to position [65, 0]
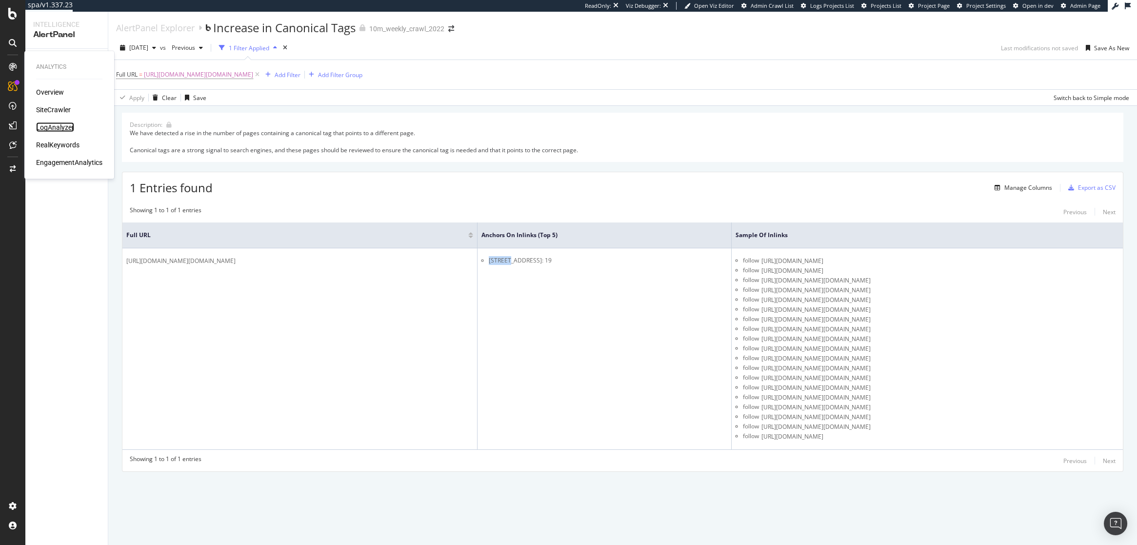
click at [52, 129] on div "LogAnalyzer" at bounding box center [55, 127] width 38 height 10
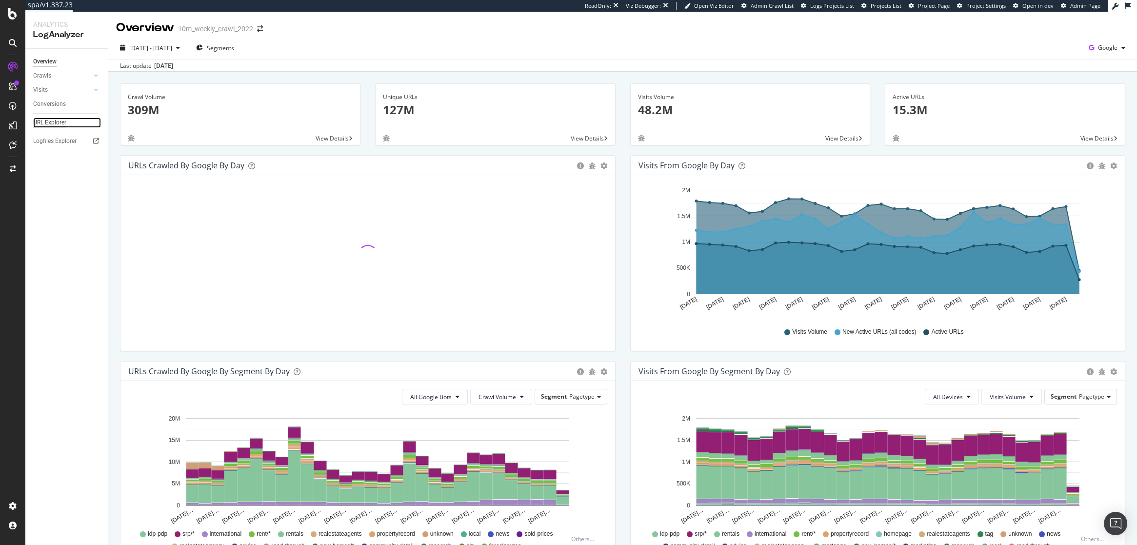
click at [60, 124] on div "URL Explorer" at bounding box center [49, 123] width 33 height 10
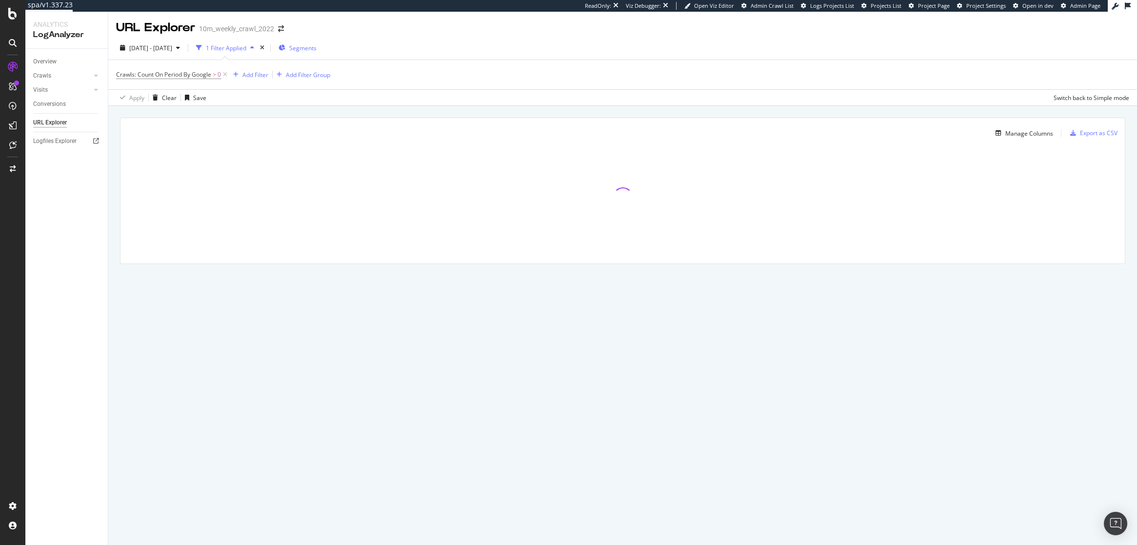
click at [317, 45] on span "Segments" at bounding box center [302, 48] width 27 height 8
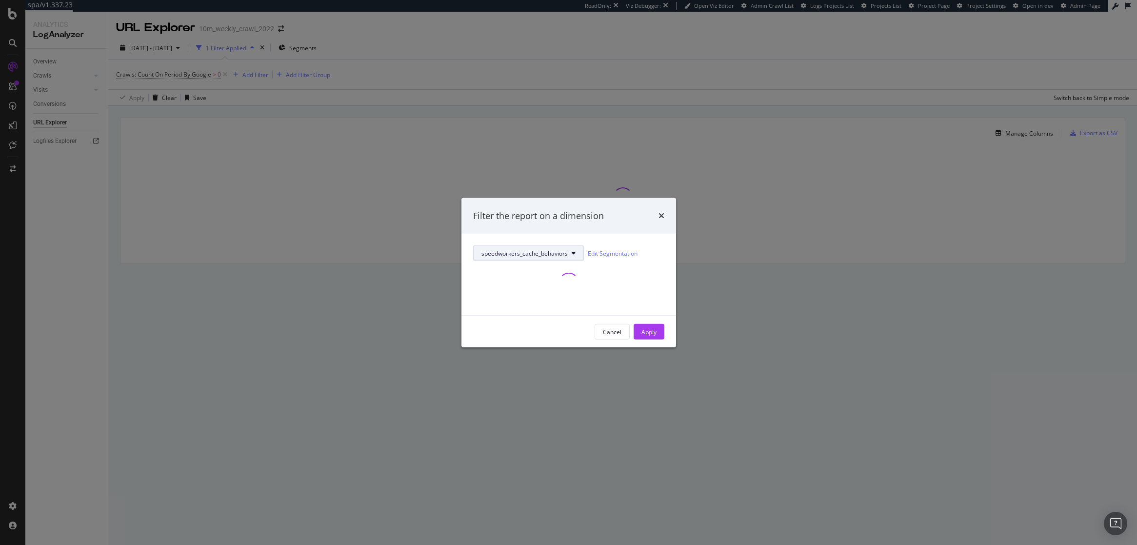
click at [556, 258] on button "speedworkers_cache_behaviors" at bounding box center [528, 253] width 111 height 16
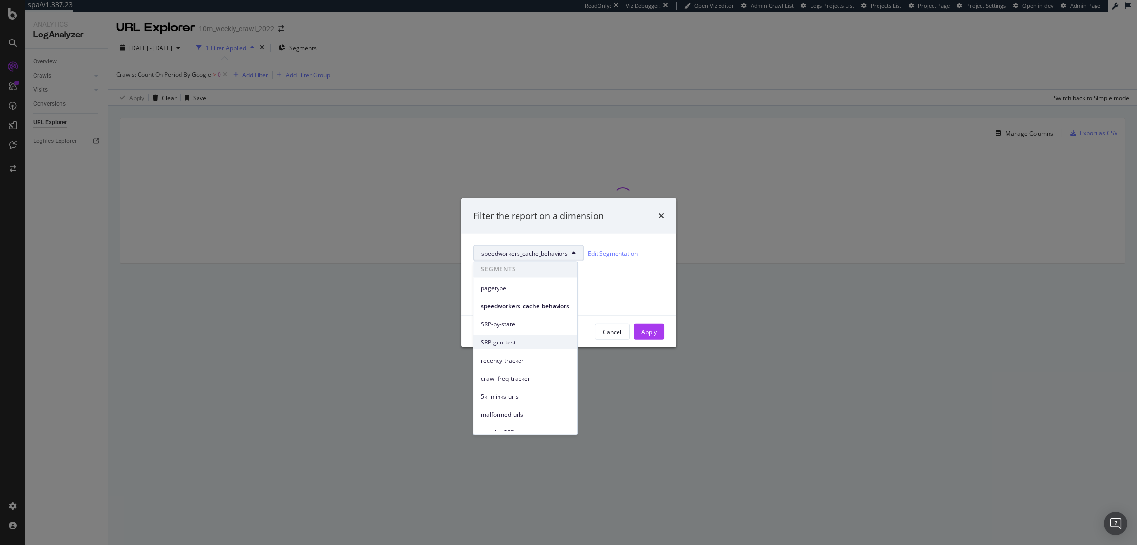
scroll to position [27, 0]
click at [508, 387] on span "malformed-urls" at bounding box center [525, 387] width 88 height 9
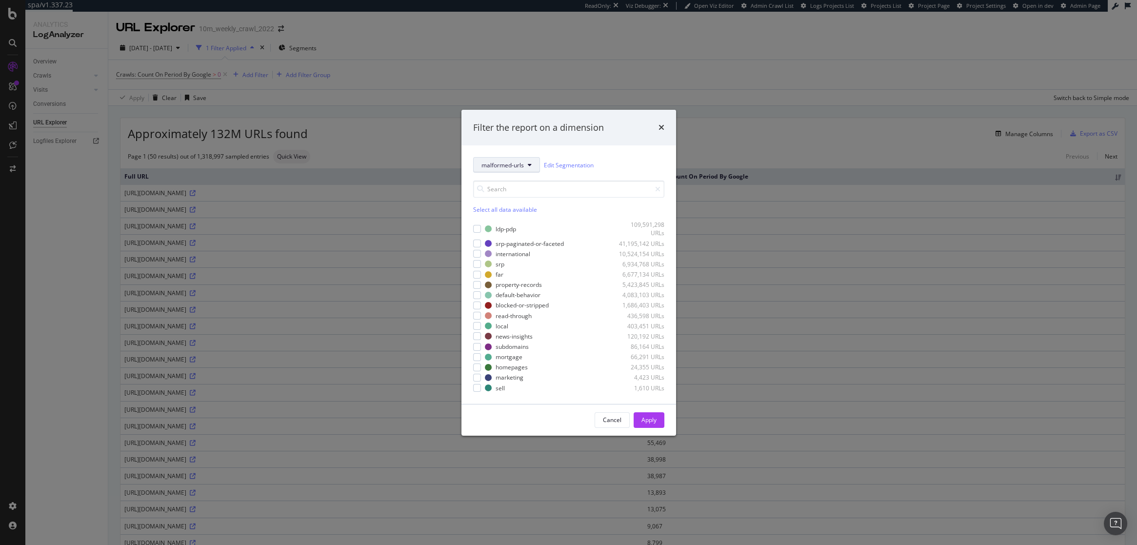
click at [509, 159] on button "malformed-urls" at bounding box center [506, 165] width 67 height 16
click at [507, 197] on span "pagetype" at bounding box center [524, 200] width 86 height 9
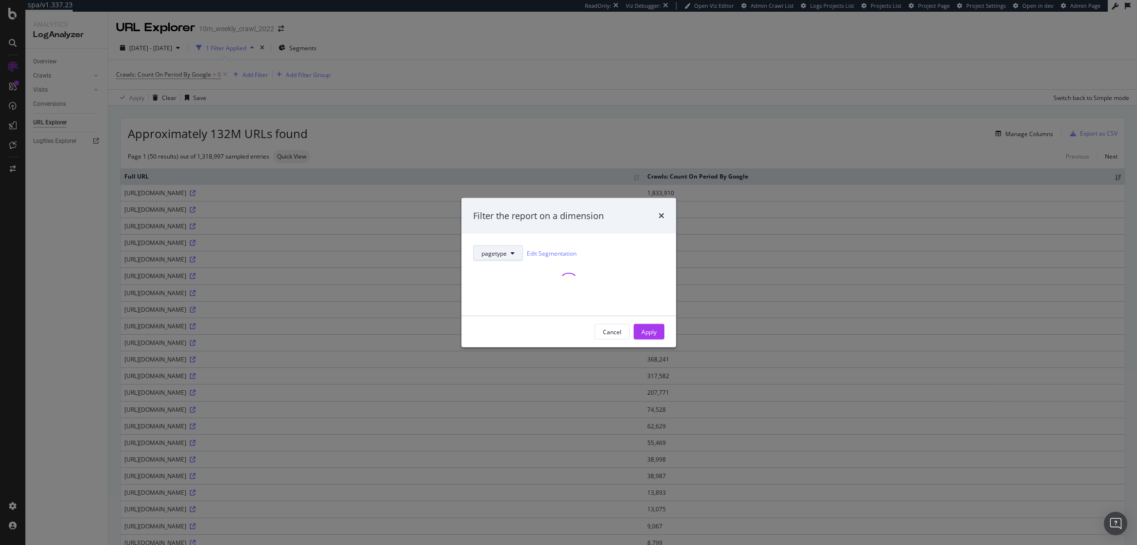
click at [502, 246] on button "pagetype" at bounding box center [498, 253] width 50 height 16
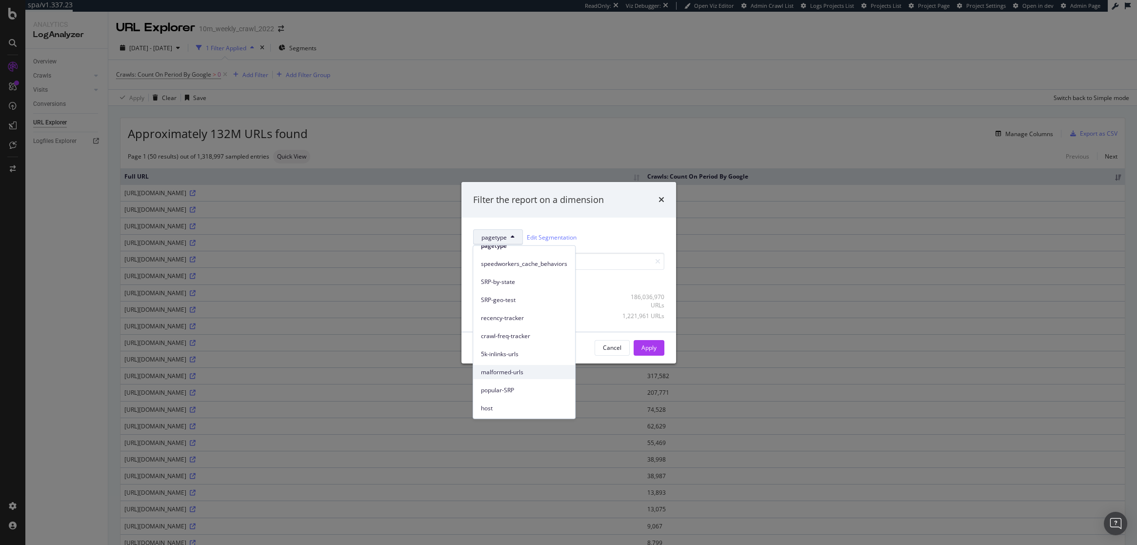
click at [500, 370] on span "malformed-urls" at bounding box center [524, 371] width 86 height 9
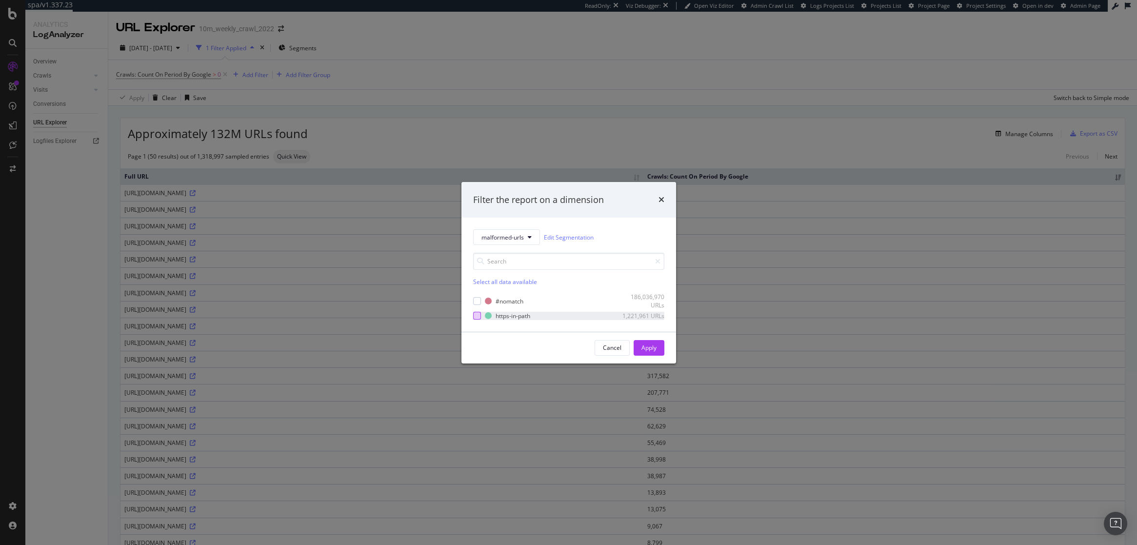
click at [477, 315] on div "modal" at bounding box center [477, 316] width 8 height 8
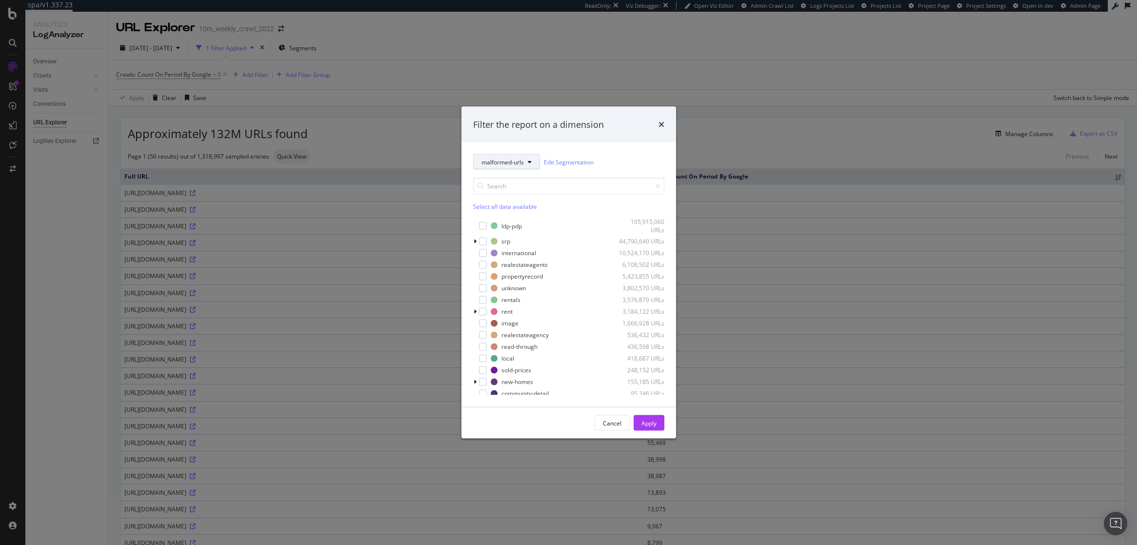
click at [508, 165] on span "malformed-urls" at bounding box center [502, 162] width 42 height 8
click at [500, 195] on span "pagetype" at bounding box center [524, 197] width 86 height 9
click at [502, 168] on button "pagetype" at bounding box center [498, 162] width 50 height 16
click at [505, 321] on span "malformed-urls" at bounding box center [524, 323] width 86 height 9
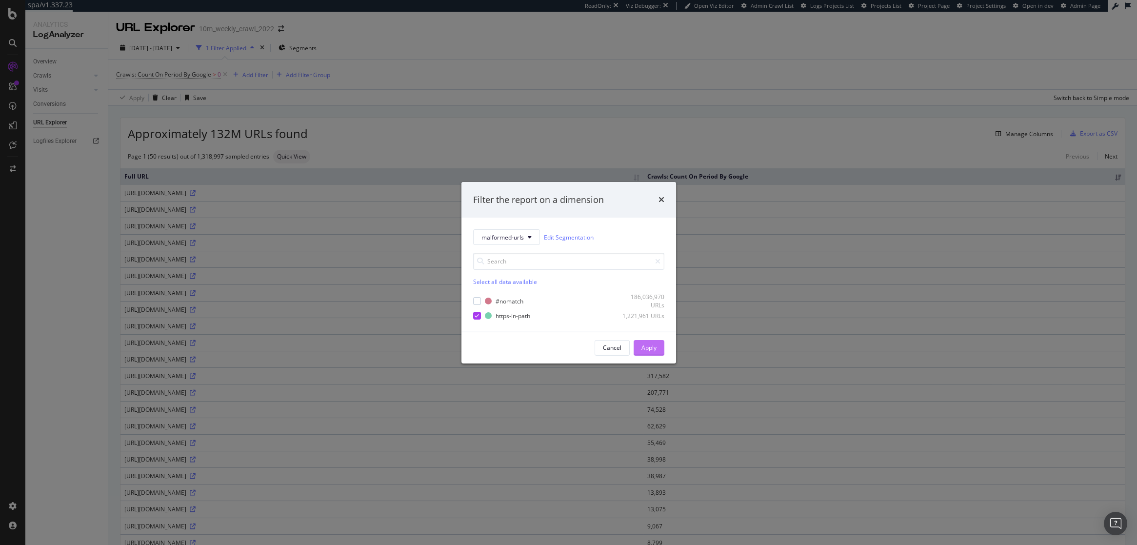
click at [652, 348] on div "Apply" at bounding box center [648, 347] width 15 height 8
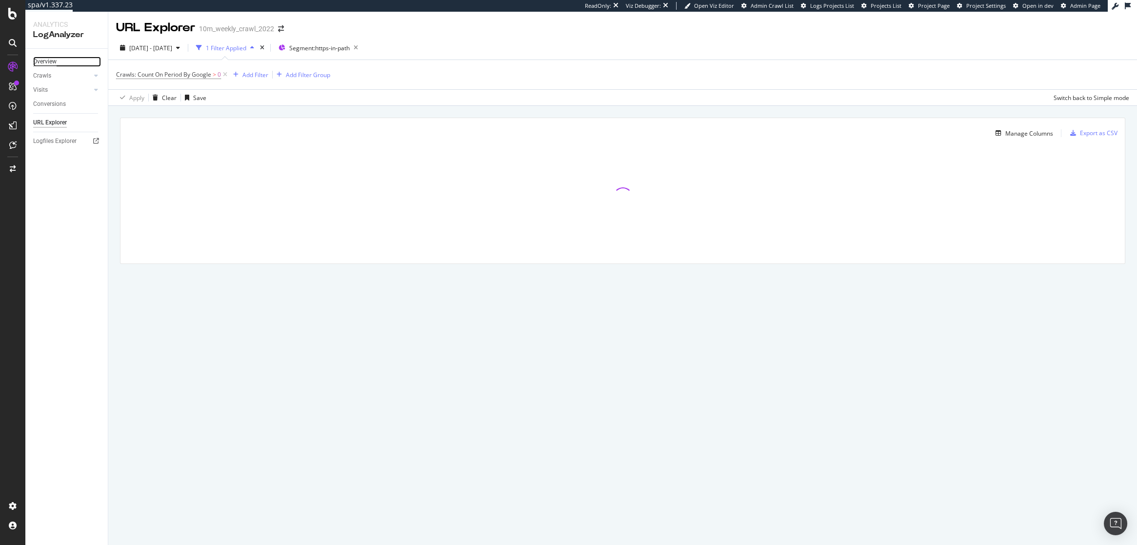
click at [52, 62] on div "Overview" at bounding box center [44, 62] width 23 height 10
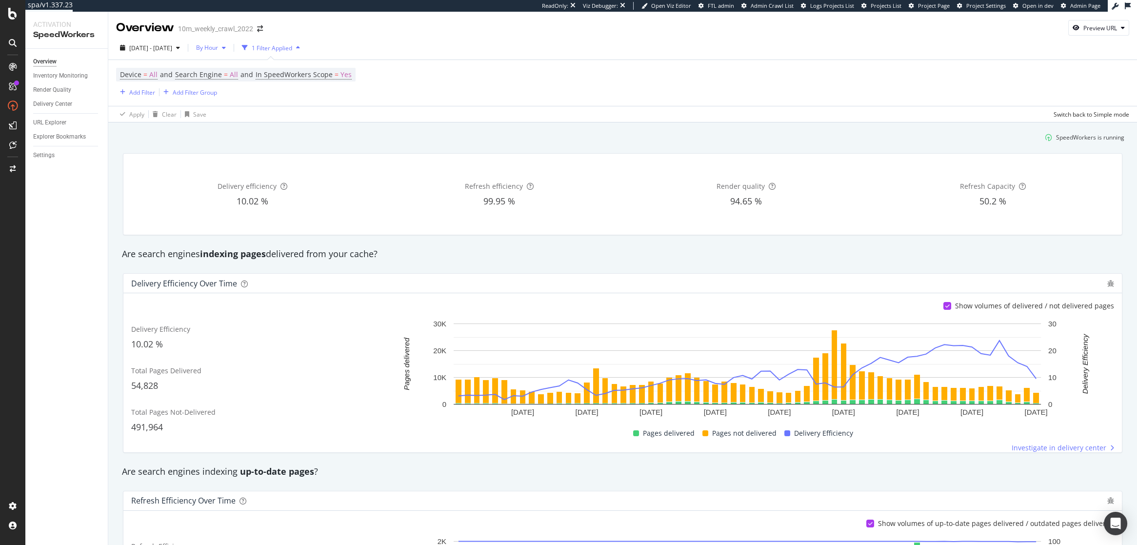
click at [218, 48] on span "By Hour" at bounding box center [205, 47] width 26 height 8
click at [235, 86] on span "By Day" at bounding box center [230, 85] width 26 height 9
